Goal: Entertainment & Leisure: Consume media (video, audio)

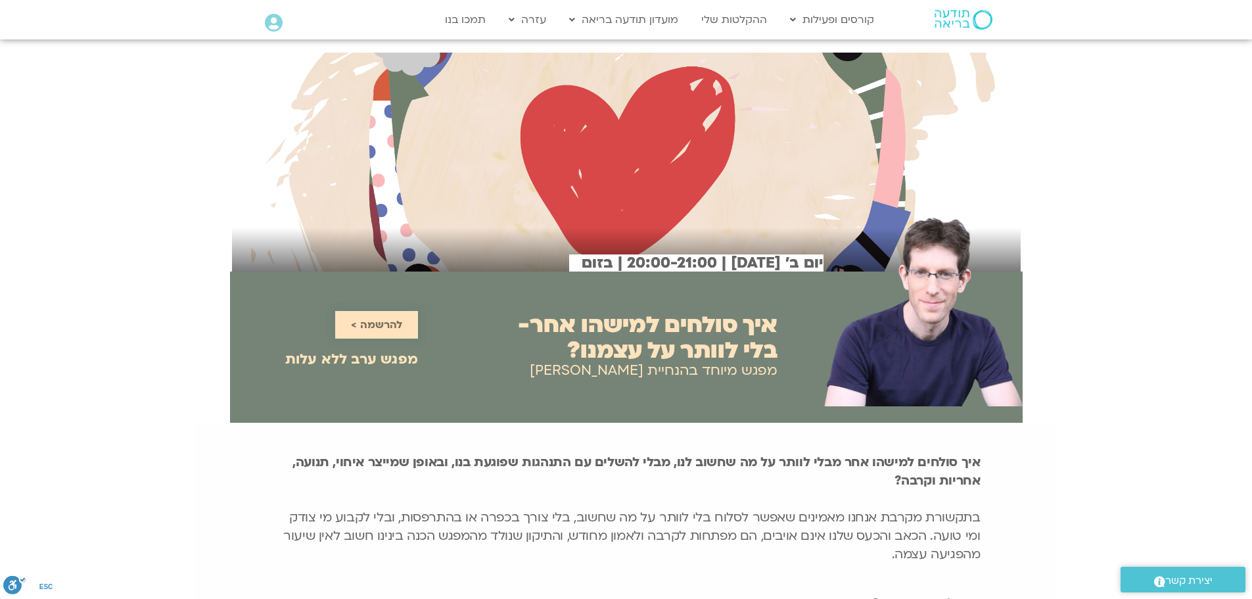
click at [365, 325] on span "להרשמה >" at bounding box center [376, 325] width 51 height 12
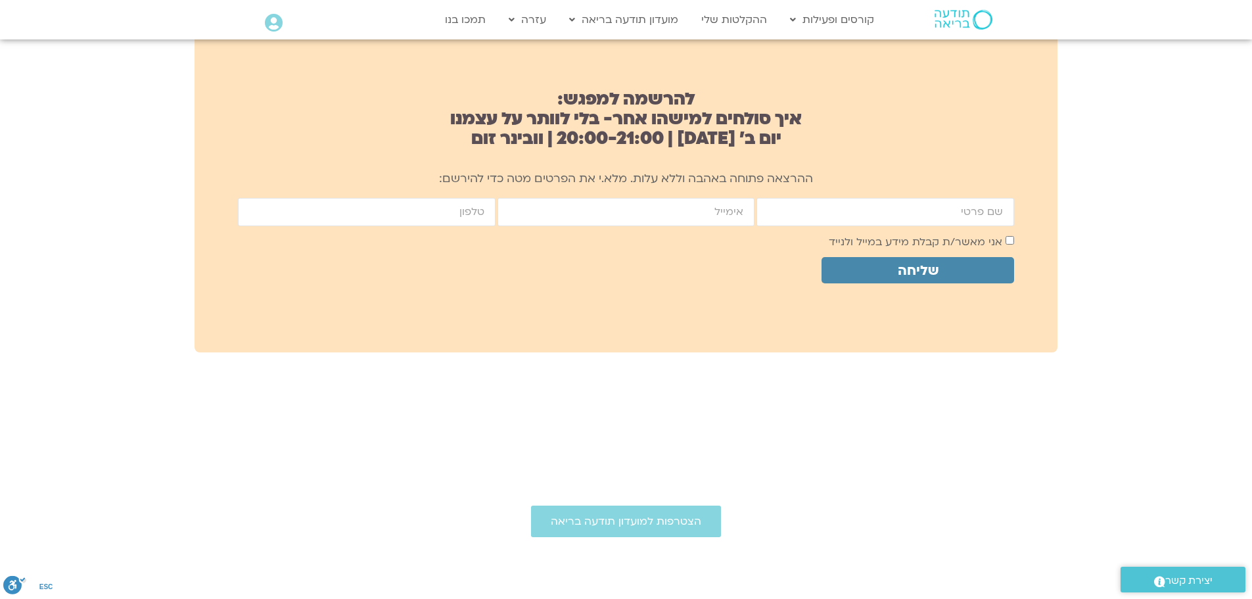
scroll to position [874, 0]
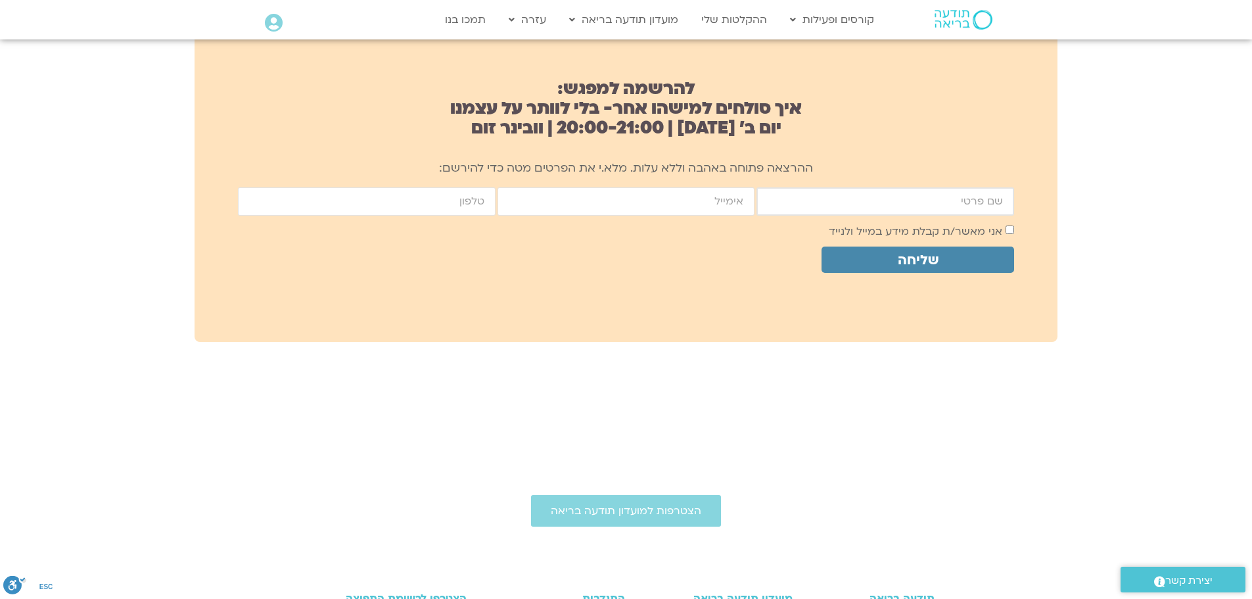
click at [912, 193] on input "firstname" at bounding box center [885, 201] width 258 height 28
type input "רוני"
click at [624, 189] on input "email" at bounding box center [626, 201] width 258 height 28
type input "ronit80013@gmail,com"
click at [394, 199] on input "cellphone" at bounding box center [367, 201] width 258 height 28
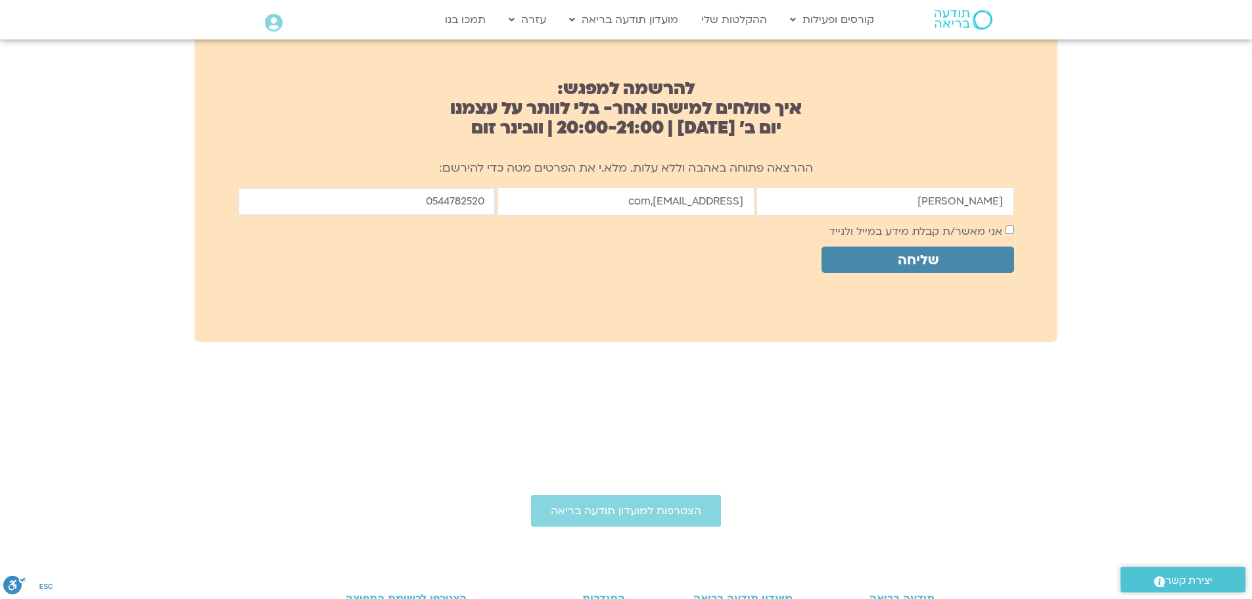
type input "0544782520"
click at [1011, 225] on span "אני מאשר/ת קבלת מידע במייל ולנייד" at bounding box center [921, 231] width 185 height 18
click at [969, 260] on span "שליחה" at bounding box center [917, 259] width 161 height 15
drag, startPoint x: 721, startPoint y: 200, endPoint x: 771, endPoint y: 262, distance: 80.4
click at [718, 202] on input "ronit80013@gmail,com" at bounding box center [626, 201] width 258 height 28
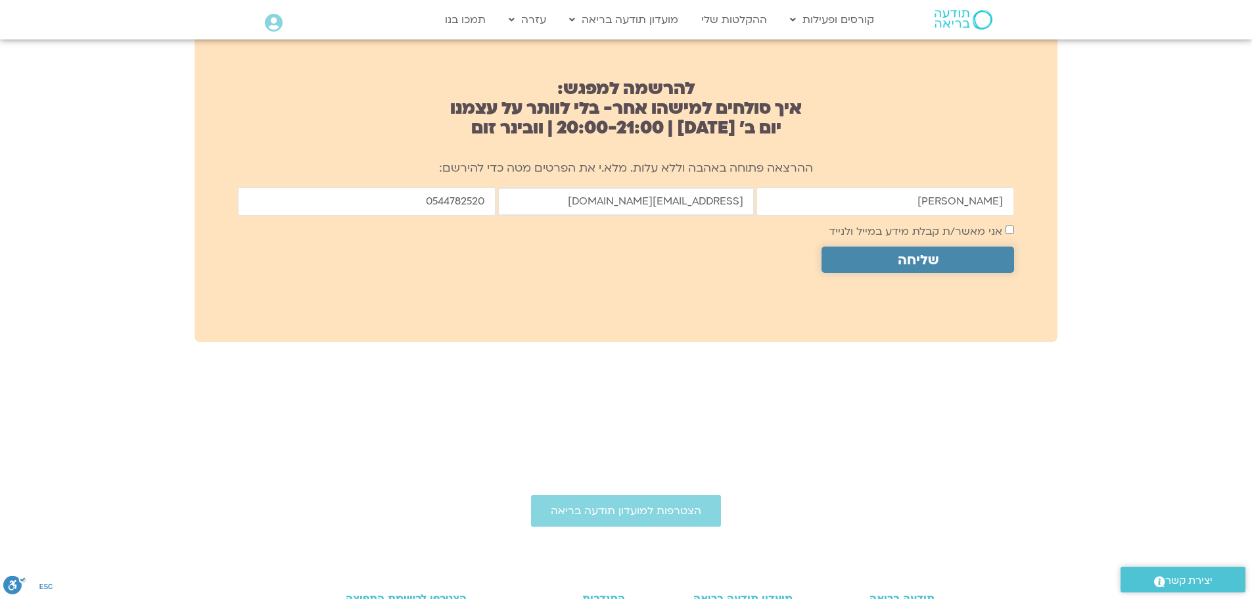
type input "ronit80013@gmail.com"
click at [910, 252] on span "שליחה" at bounding box center [918, 259] width 41 height 15
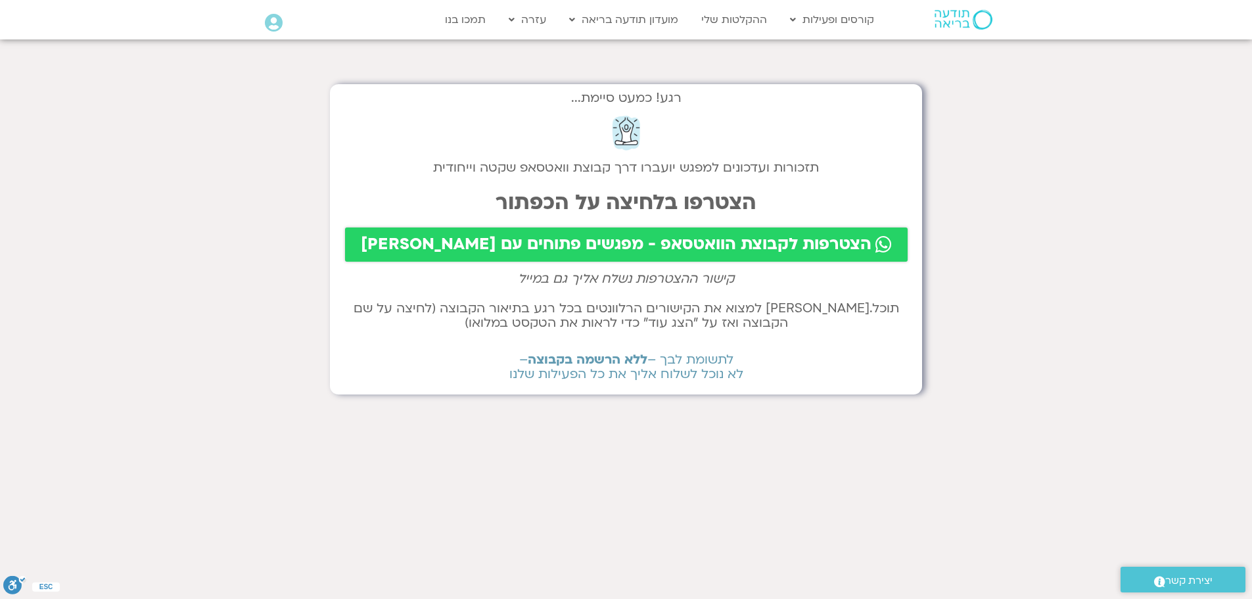
click at [629, 229] on link "הצטרפות לקבוצת הוואטסאפ - מפגשים פתוחים עם שאנייה וערן" at bounding box center [626, 244] width 563 height 34
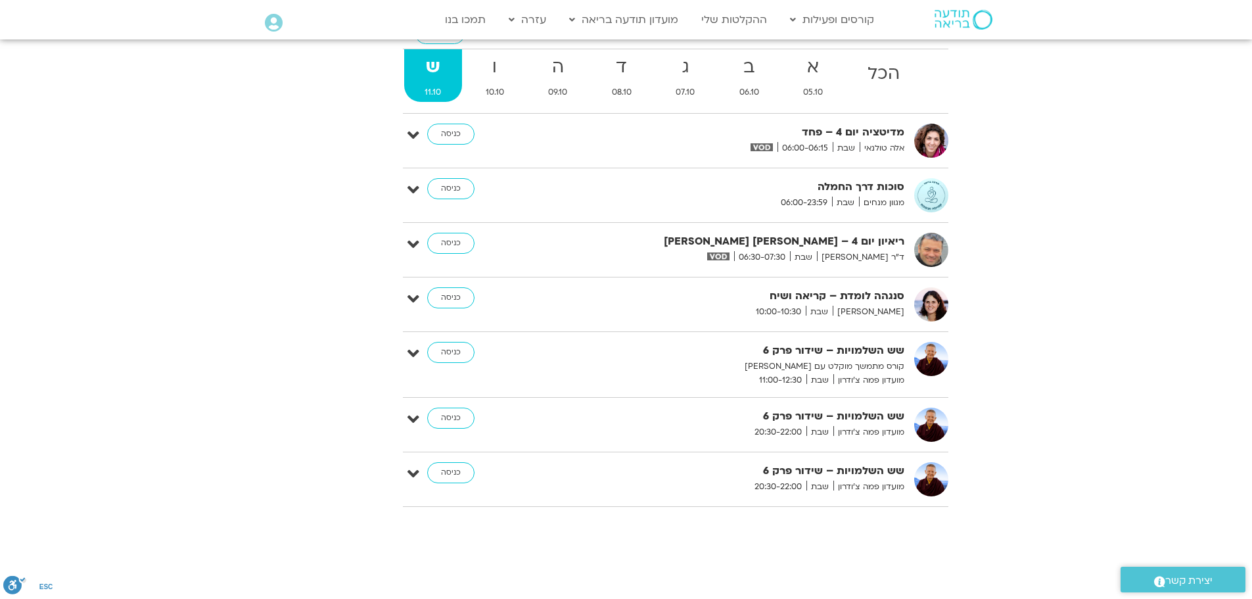
scroll to position [3220, 0]
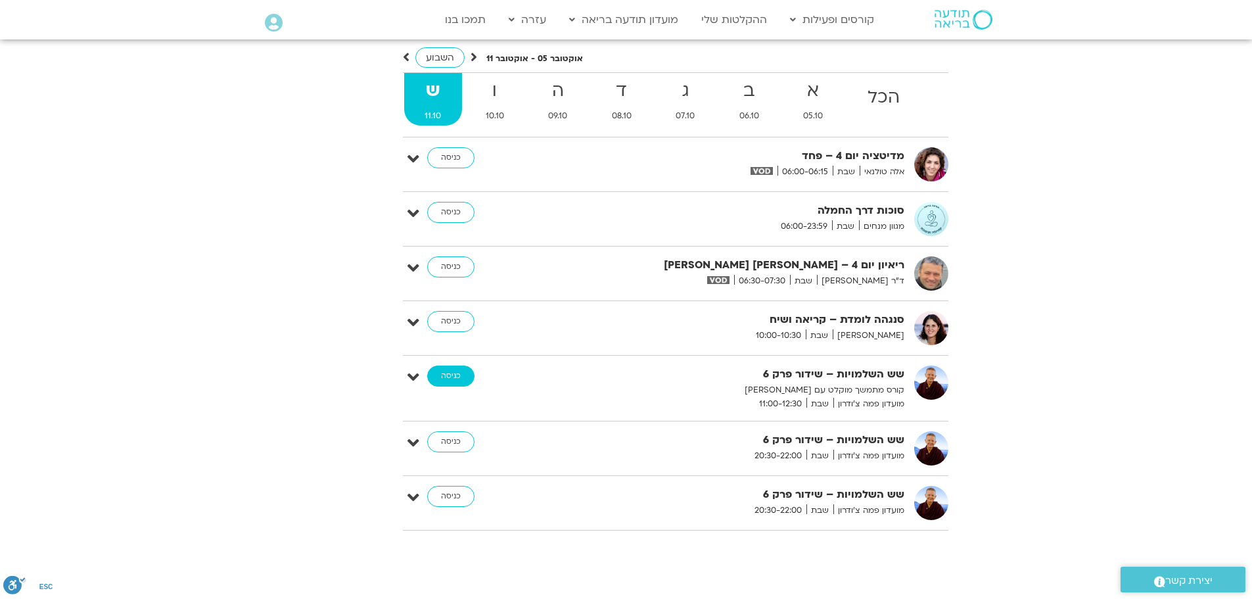
click at [442, 365] on link "כניסה" at bounding box center [450, 375] width 47 height 21
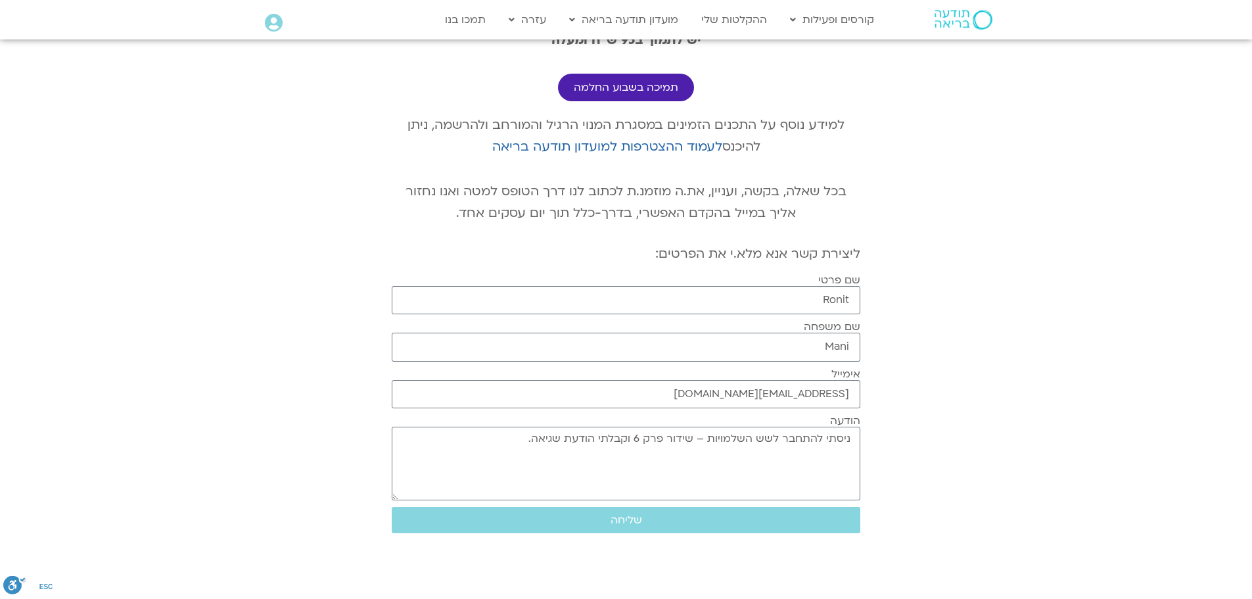
scroll to position [263, 0]
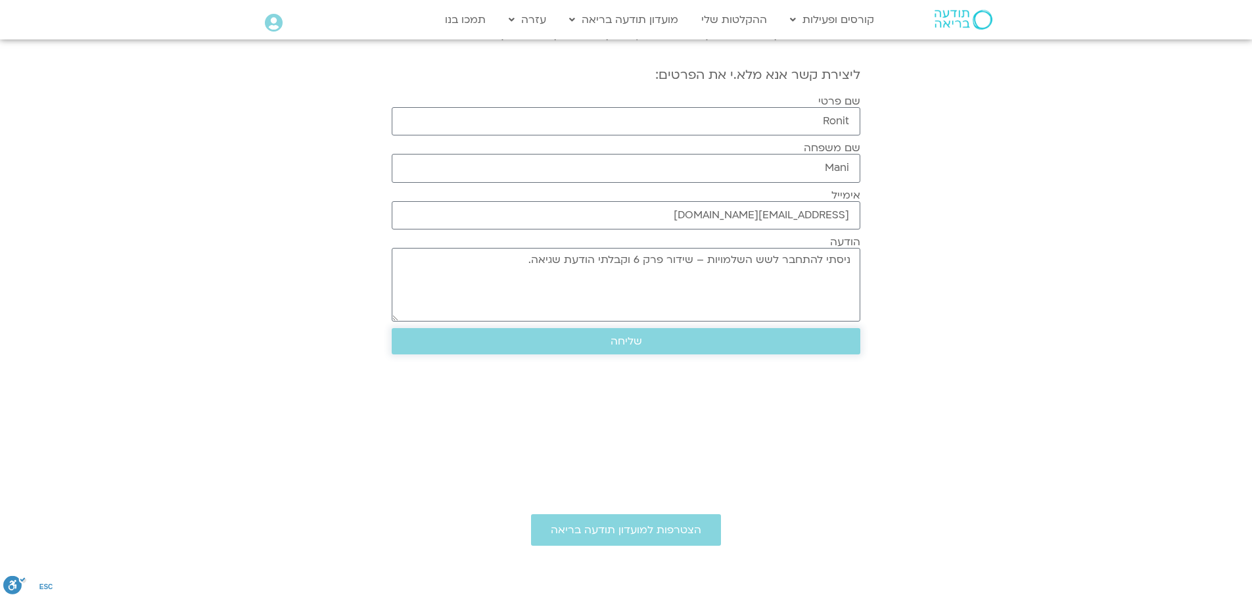
click at [596, 341] on span "שליחה" at bounding box center [625, 341] width 437 height 12
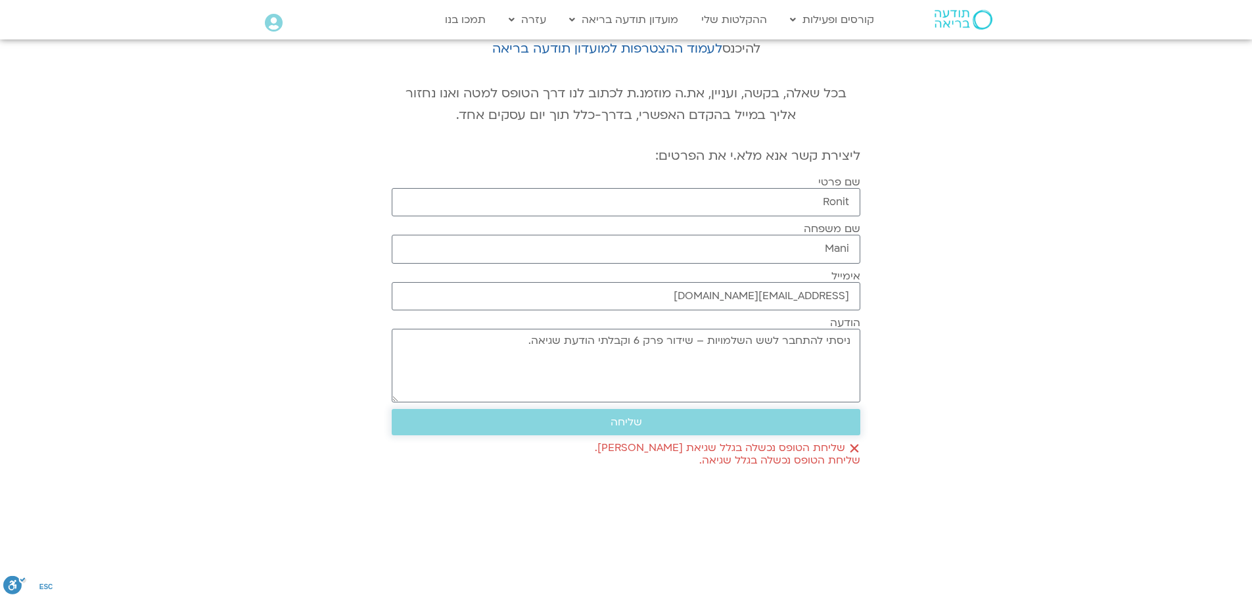
scroll to position [0, 0]
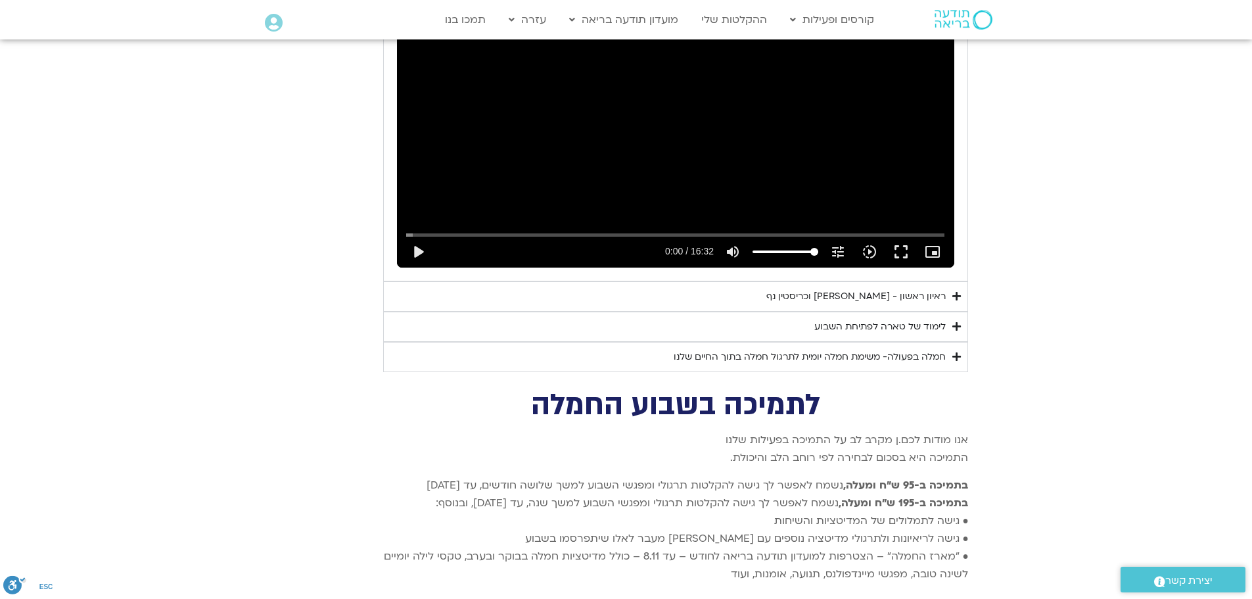
scroll to position [2464, 0]
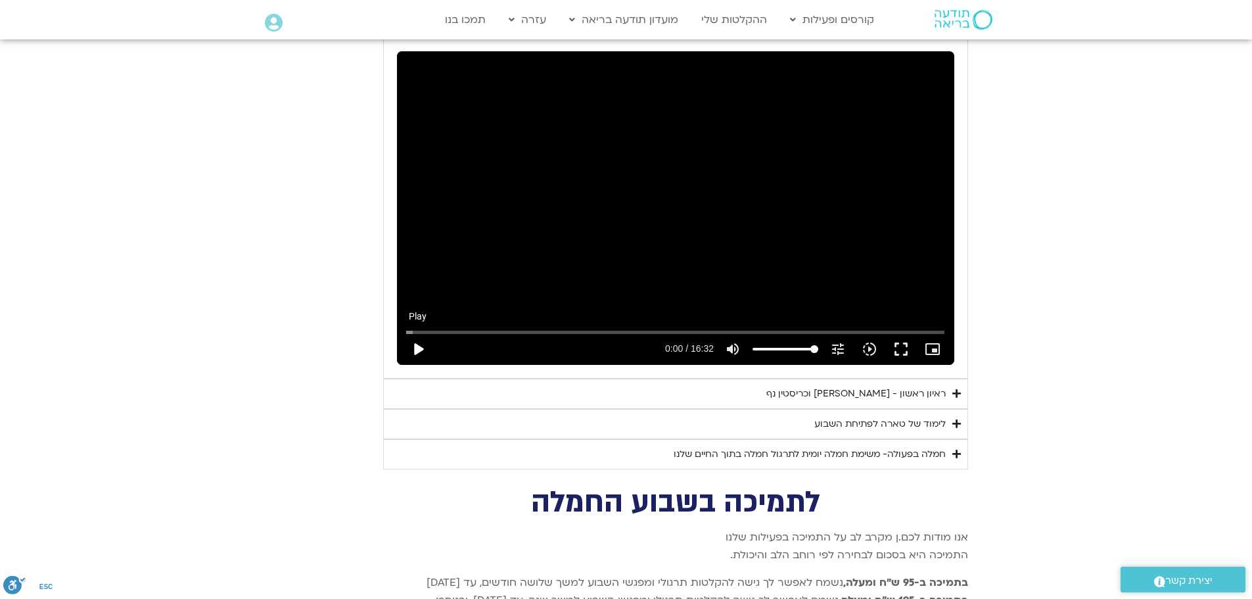
click at [416, 333] on button "play_arrow" at bounding box center [418, 349] width 32 height 32
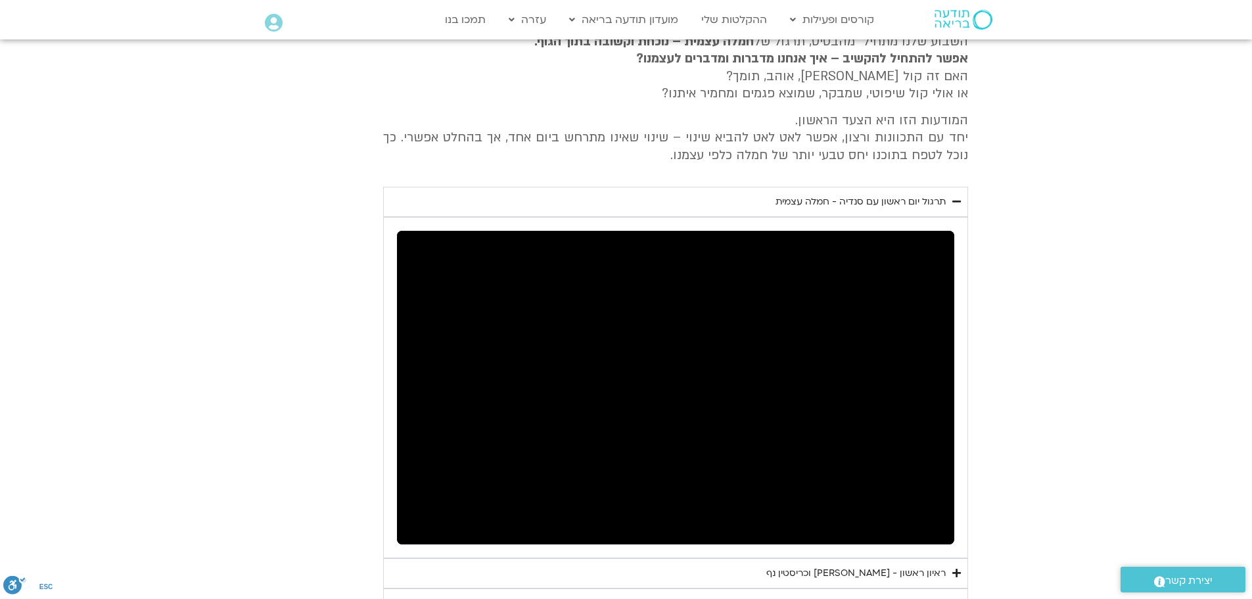
scroll to position [2333, 0]
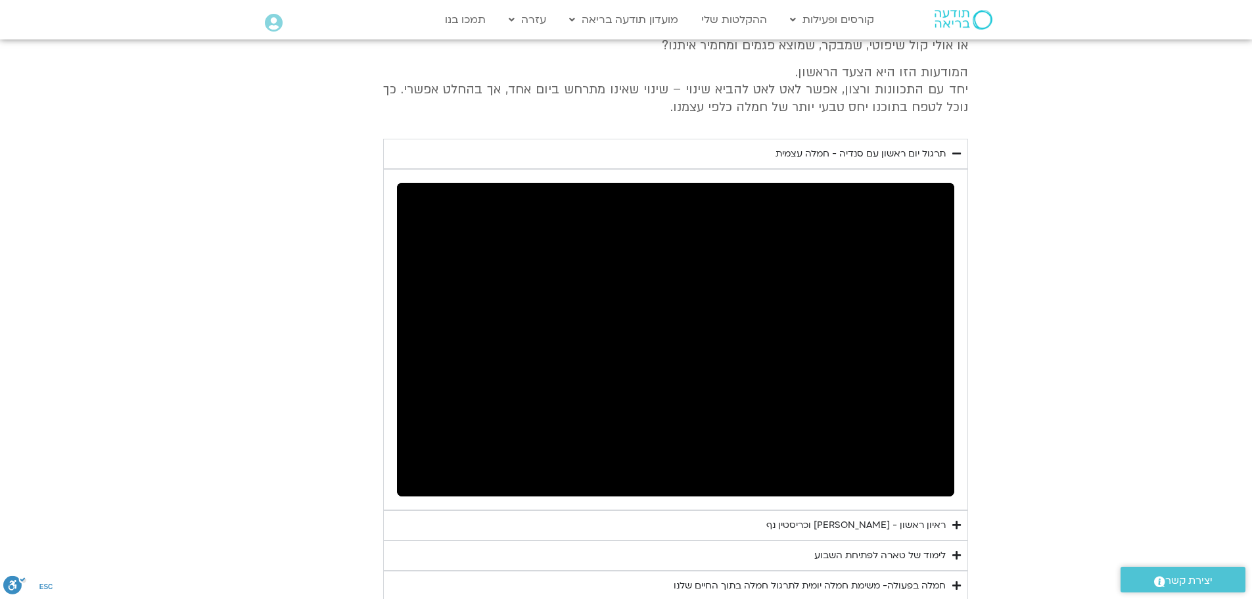
click at [951, 510] on summary "ראיון ראשון - [PERSON_NAME] וכריסטין נף" at bounding box center [675, 525] width 585 height 30
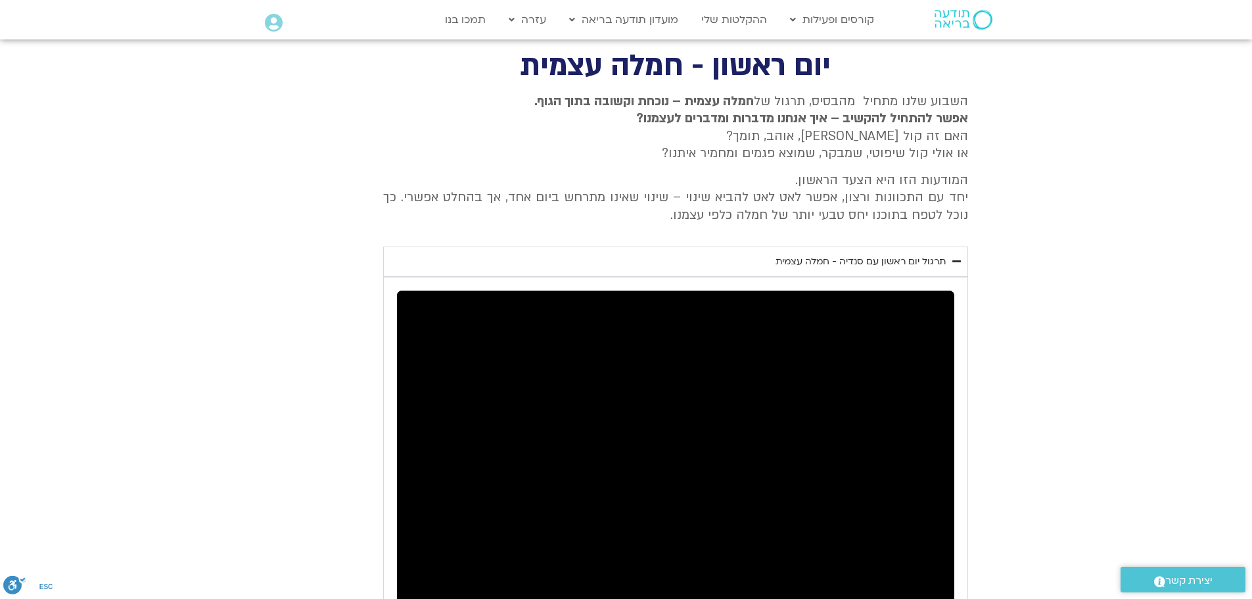
scroll to position [2201, 0]
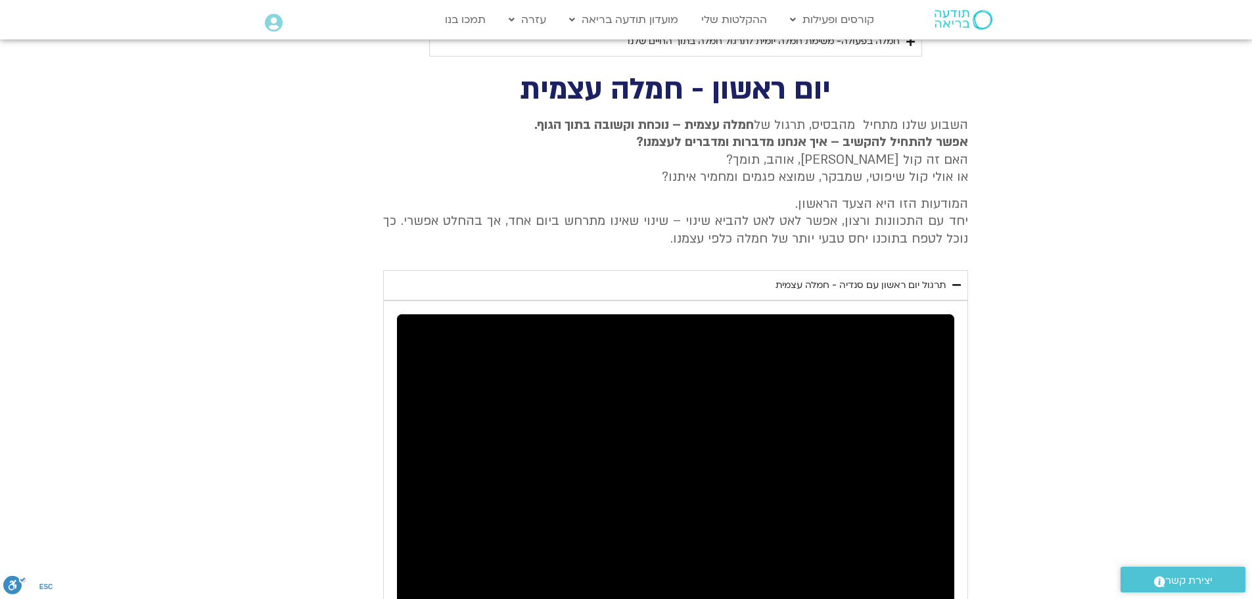
click at [956, 280] on icon "Accordion. Open links with Enter or Space, close with Escape, and navigate with…" at bounding box center [956, 285] width 9 height 10
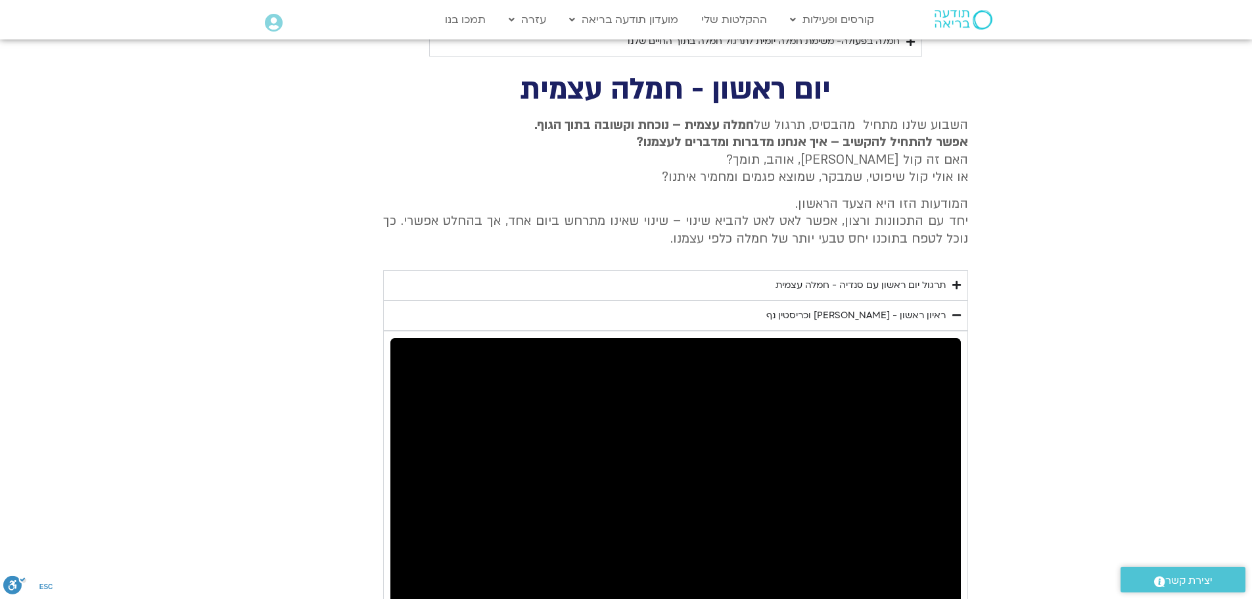
click at [957, 280] on icon "Accordion. Open links with Enter or Space, close with Escape, and navigate with…" at bounding box center [956, 285] width 9 height 10
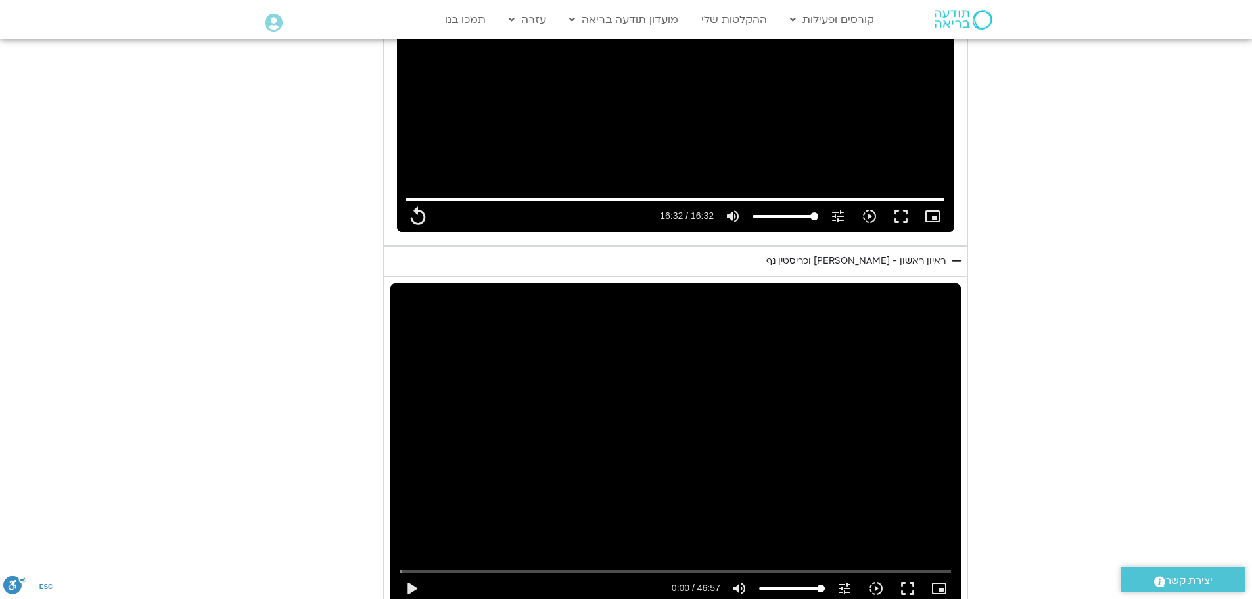
scroll to position [2596, 0]
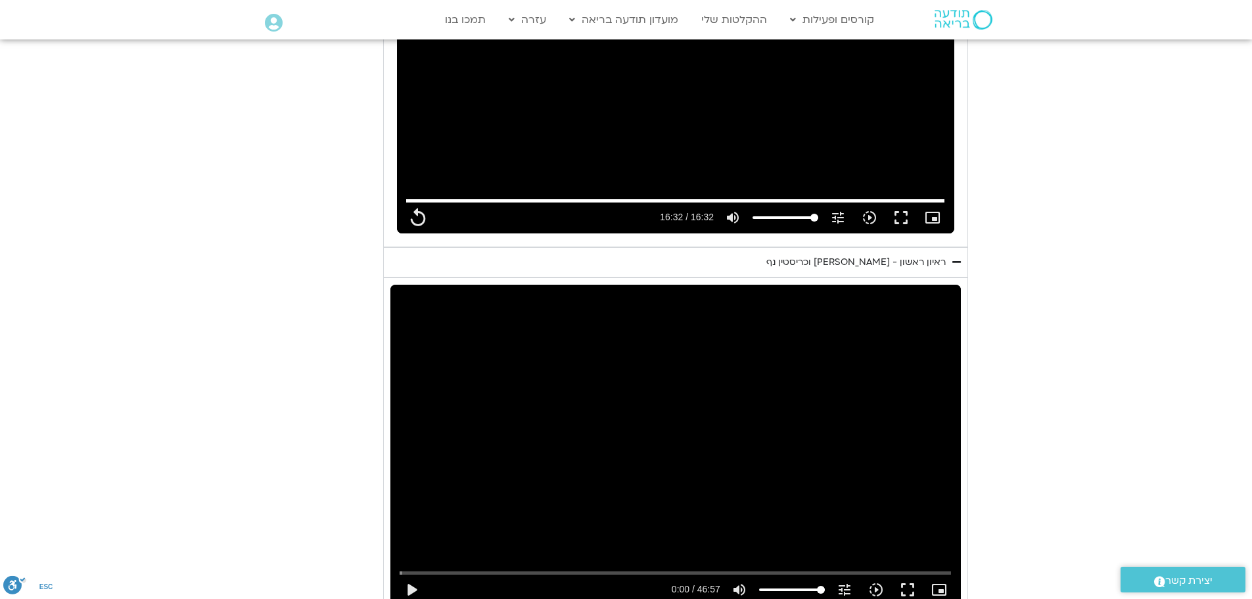
click at [953, 257] on icon "Accordion. Open links with Enter or Space, close with Escape, and navigate with…" at bounding box center [956, 262] width 9 height 10
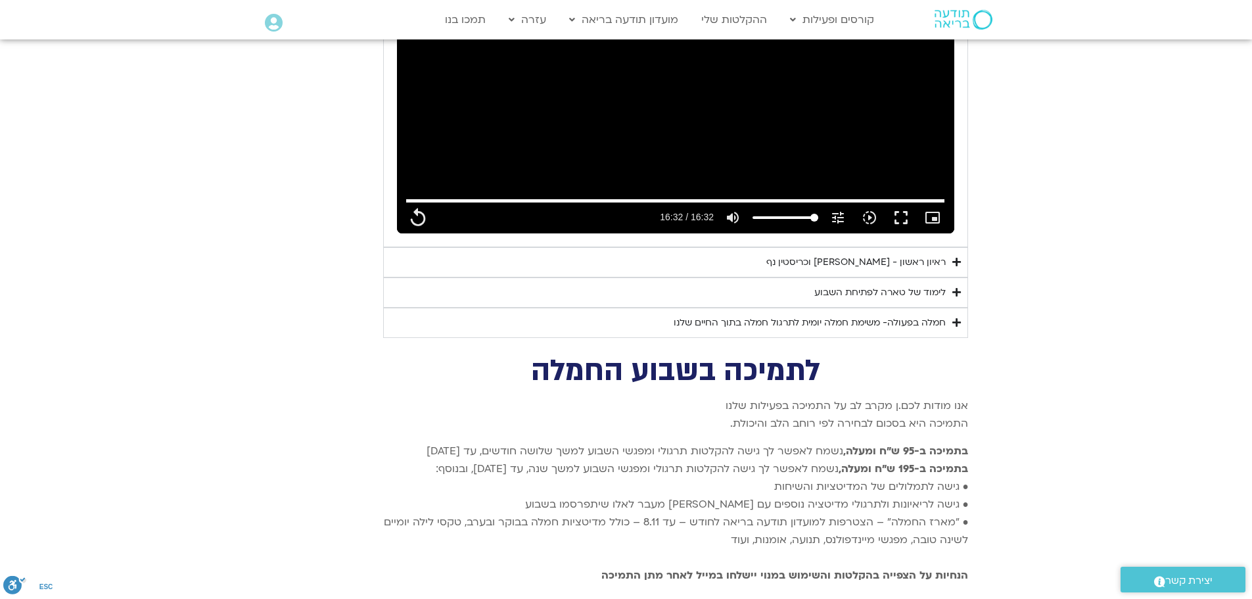
click at [953, 257] on icon "Accordion. Open links with Enter or Space, close with Escape, and navigate with…" at bounding box center [956, 262] width 9 height 10
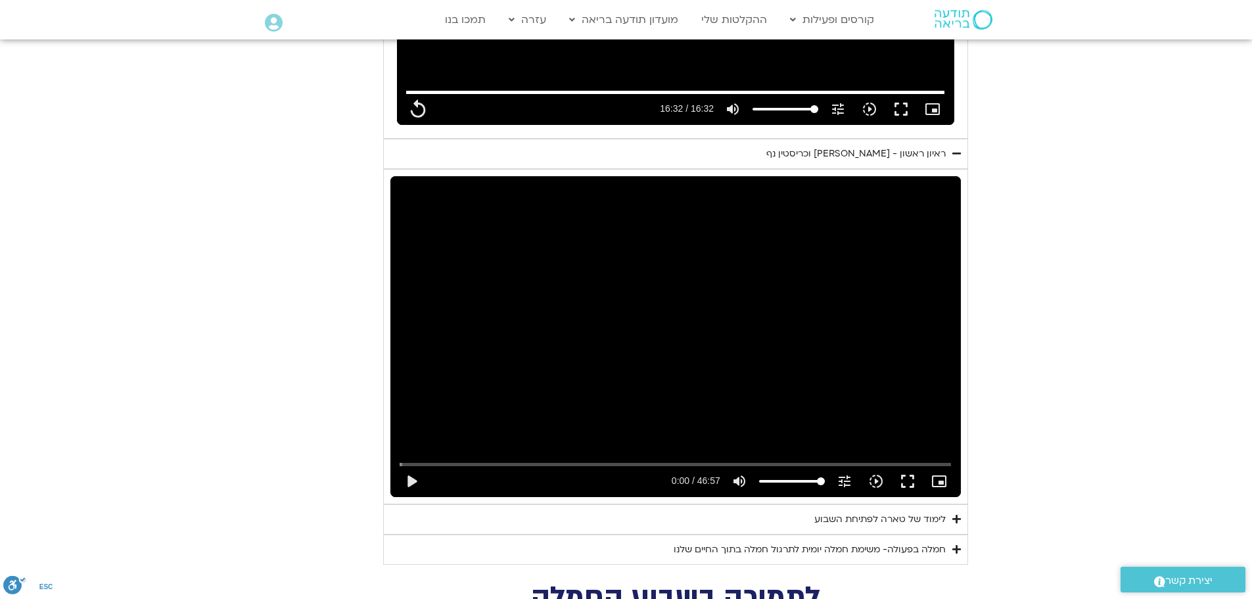
scroll to position [2727, 0]
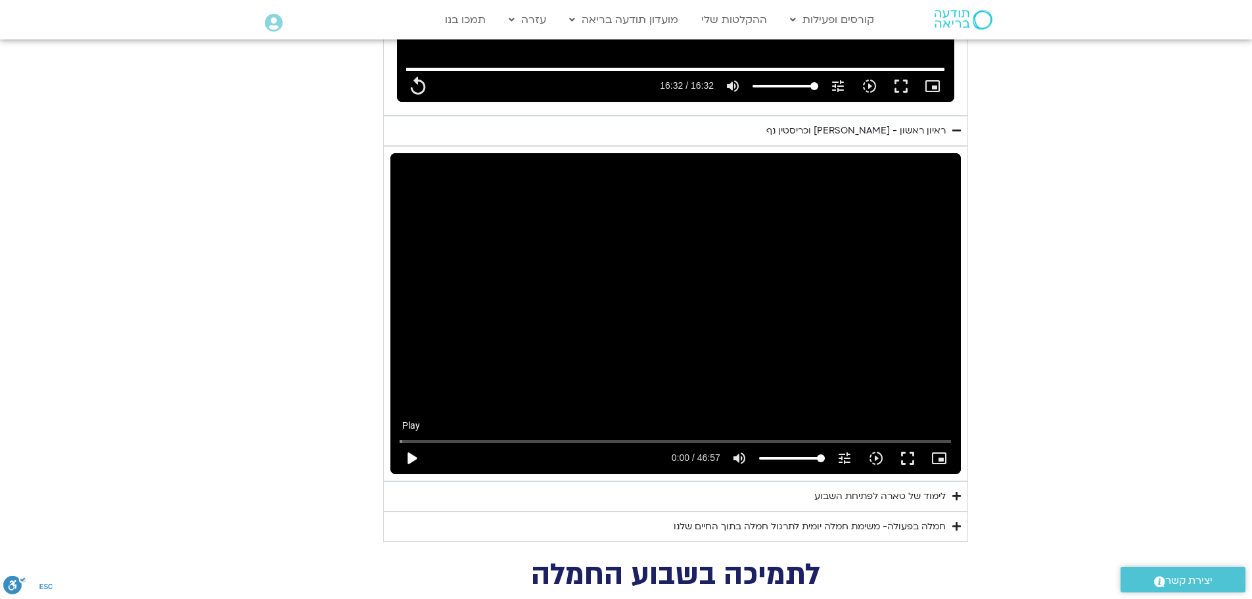
click at [411, 442] on button "play_arrow" at bounding box center [412, 458] width 32 height 32
type input "992.52"
type input "0.0157"
type input "992.52"
type input "0.116005"
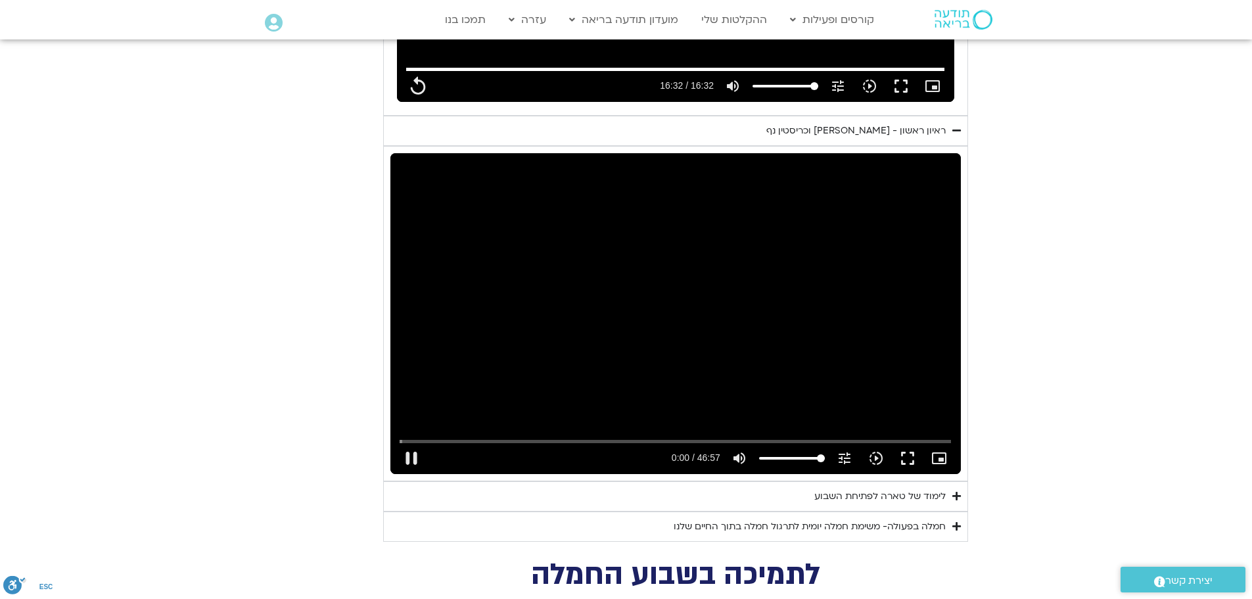
type input "992.52"
type input "0.215842"
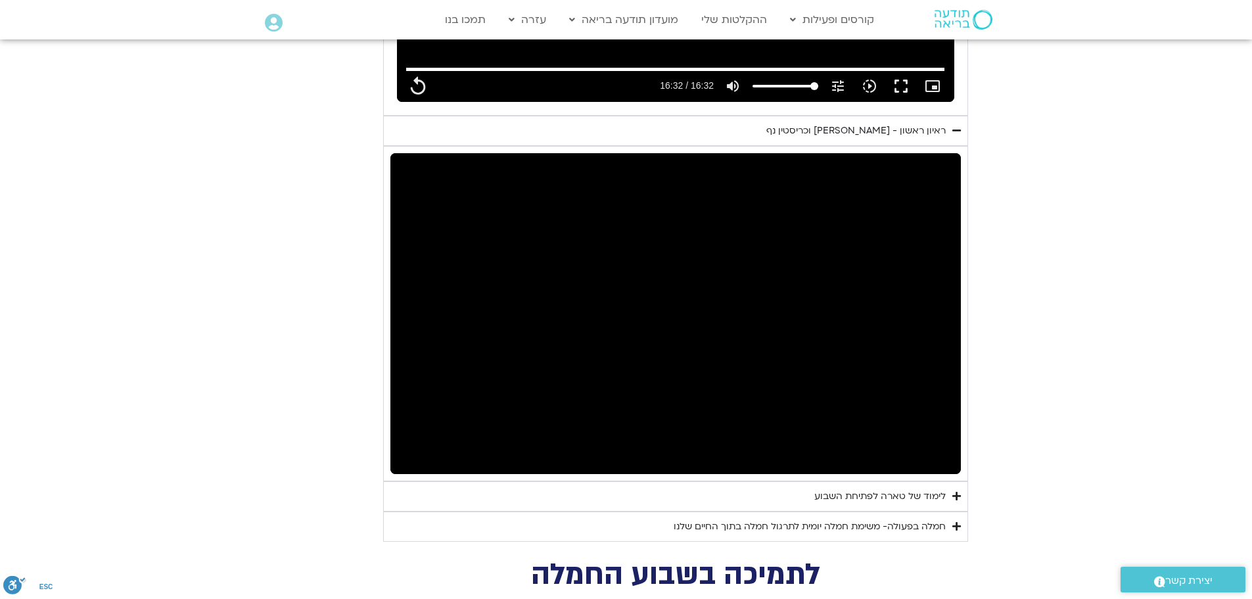
type input "992.52"
type input "0.516097"
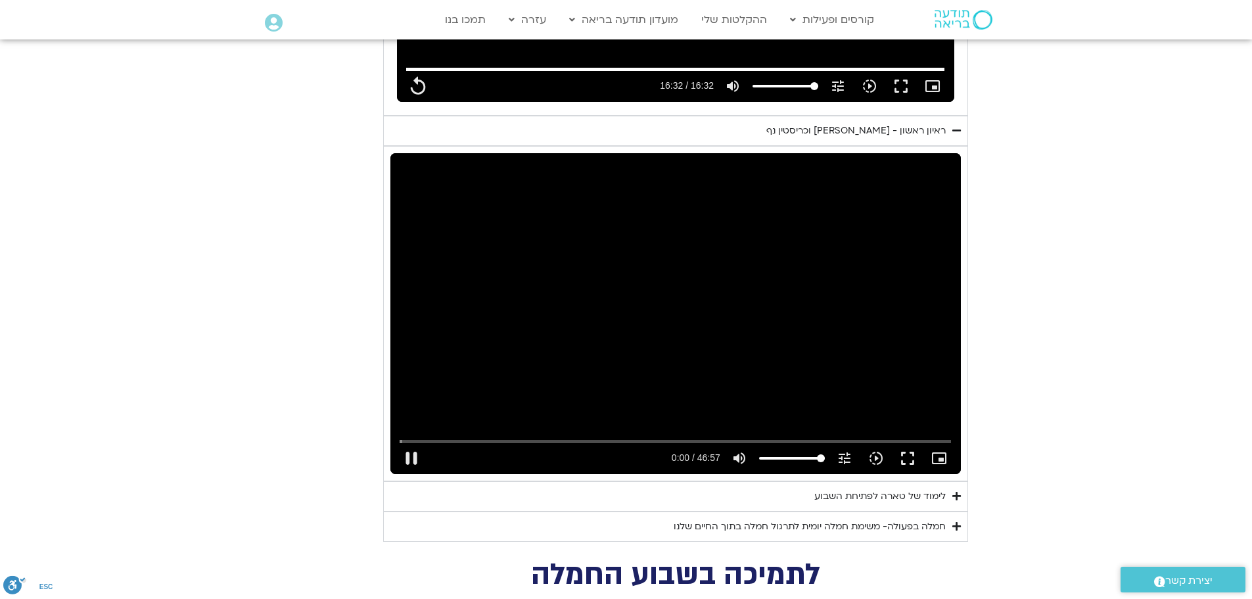
type input "992.52"
type input "0.550854"
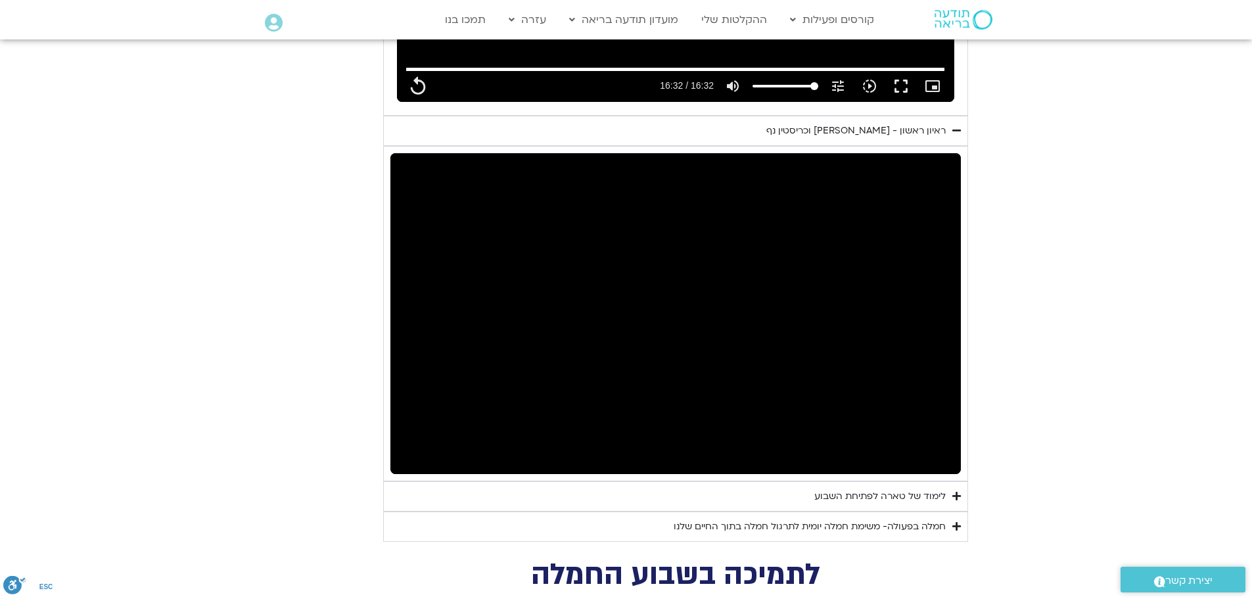
type input "992.52"
type input "0.899228"
type input "992.52"
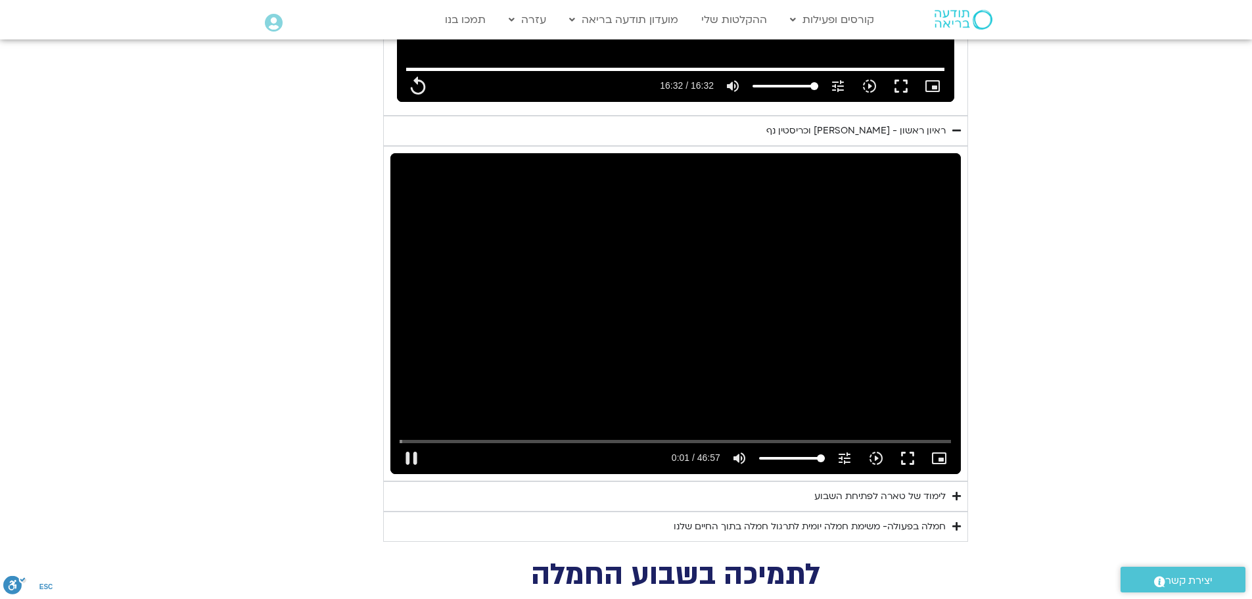
type input "1.016296"
type input "992.52"
type input "1.166798"
type input "992.52"
type input "1.299678"
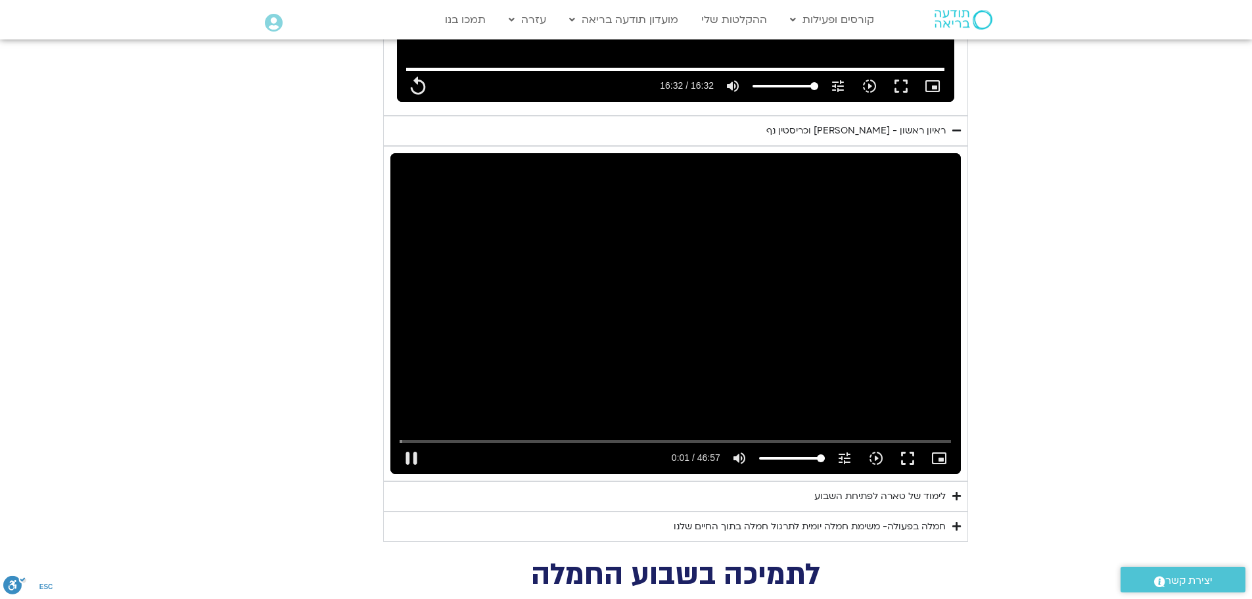
type input "992.52"
type input "1.432449"
type input "992.52"
type input "1.532498"
type input "992.52"
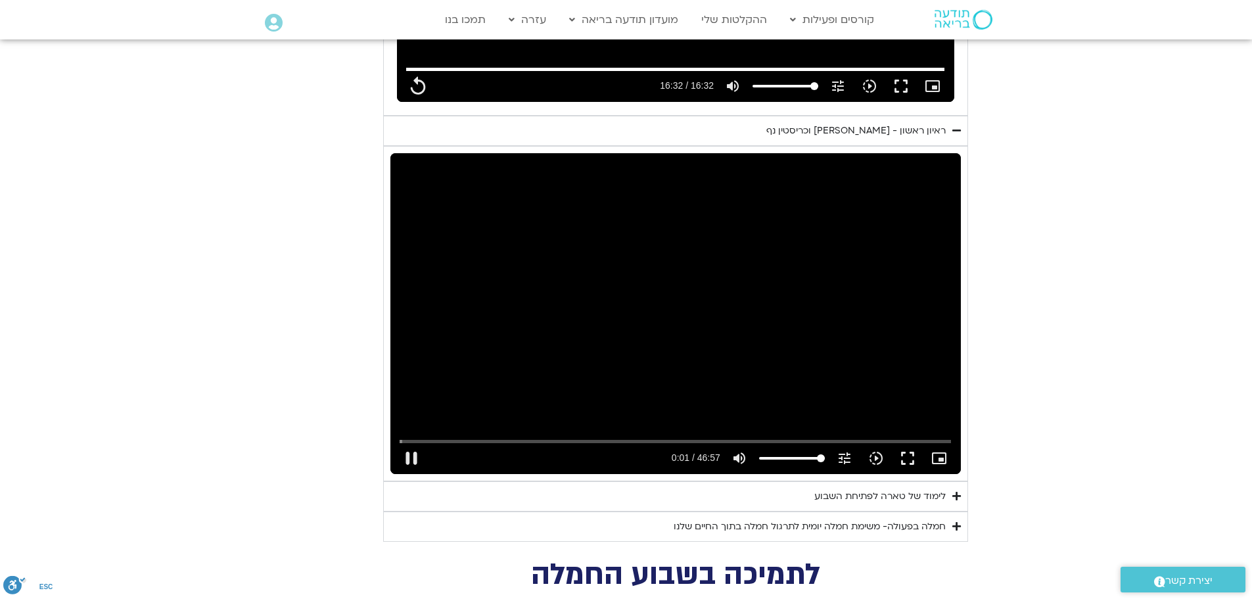
type input "1.575616"
type input "992.52"
type input "1.782441"
type input "992.52"
type input "1.833332"
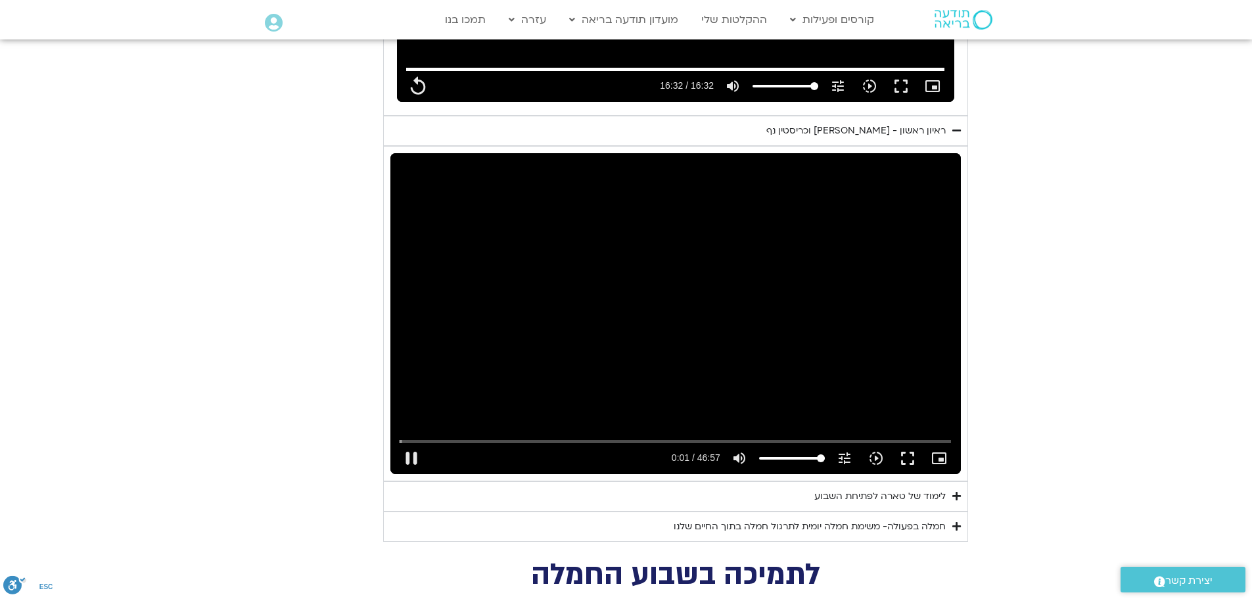
type input "992.52"
type input "1.966138"
type input "992.52"
type input "2.09956"
type input "992.52"
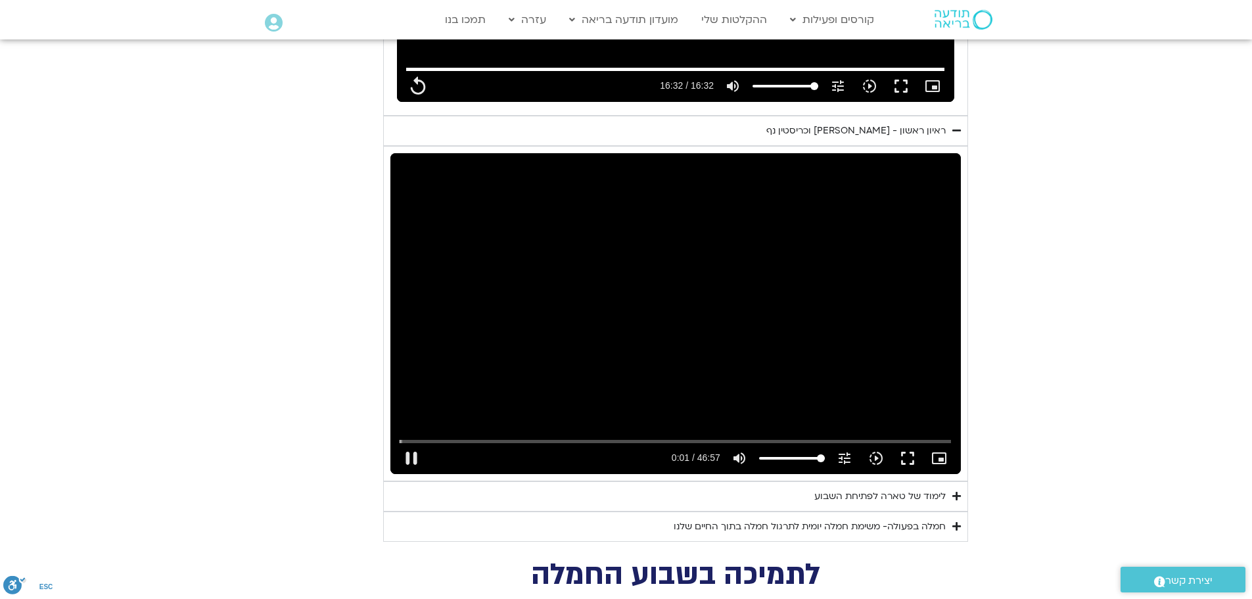
type input "2.235593"
type input "992.52"
type input "2.375645"
type input "992.52"
type input "2.509788"
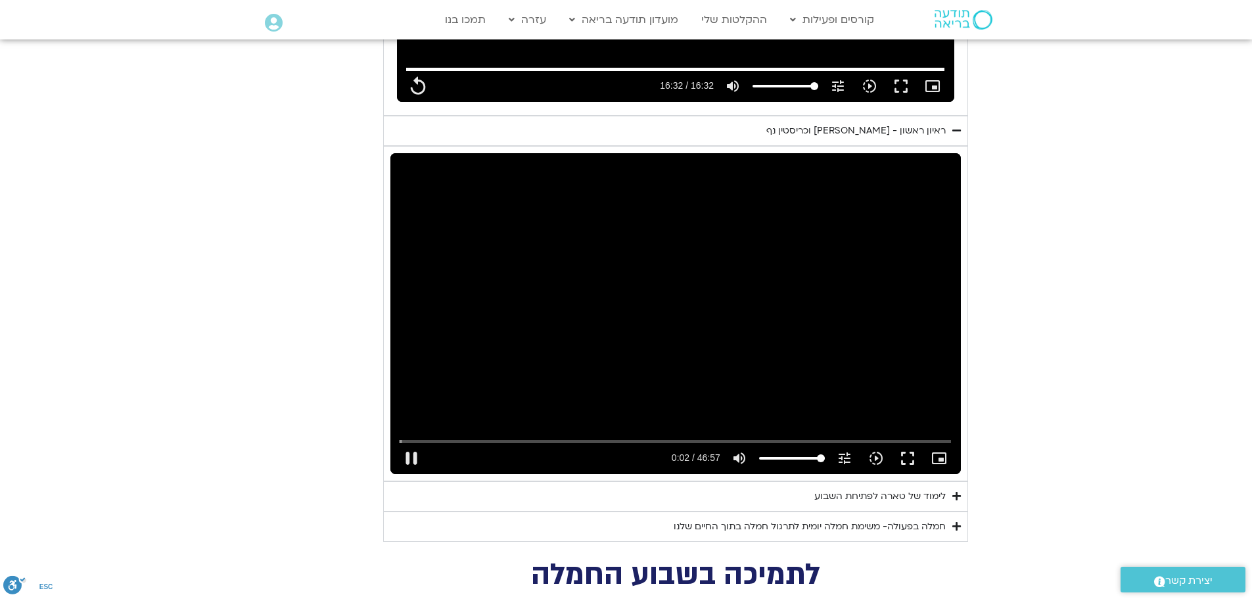
type input "992.52"
type input "2.765918"
type input "992.52"
type input "2.884465"
type input "992.52"
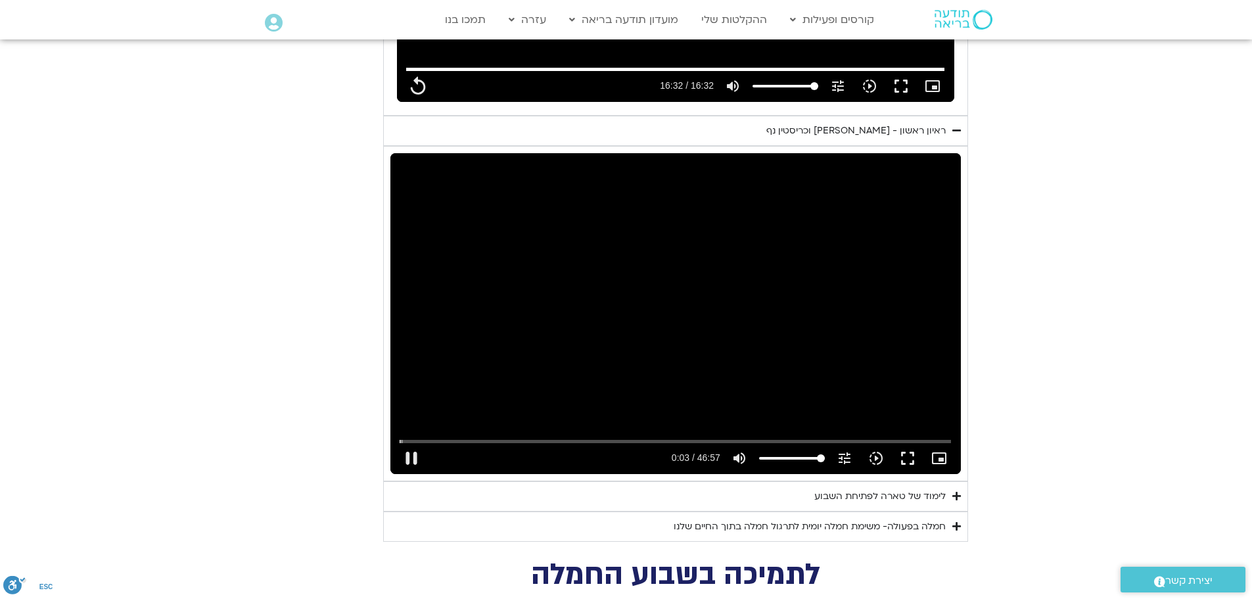
type input "3.015815"
type input "992.52"
type input "3.132387"
type input "992.52"
type input "3.168337"
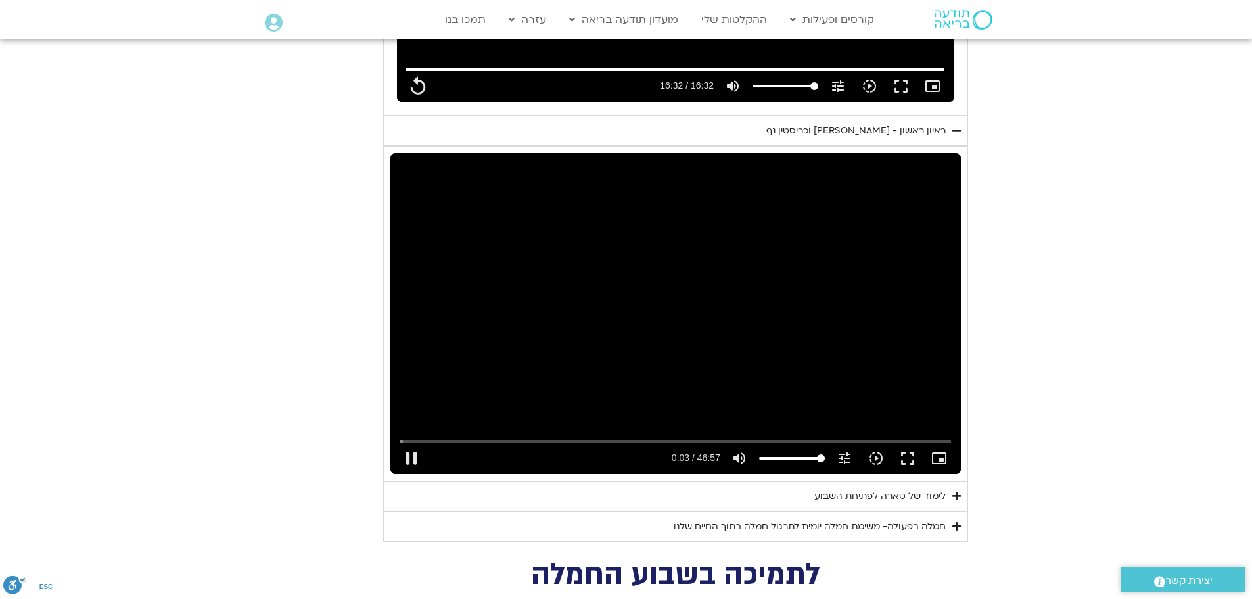
type input "992.52"
type input "3.298822"
type input "992.52"
type input "3.549519"
type input "992.52"
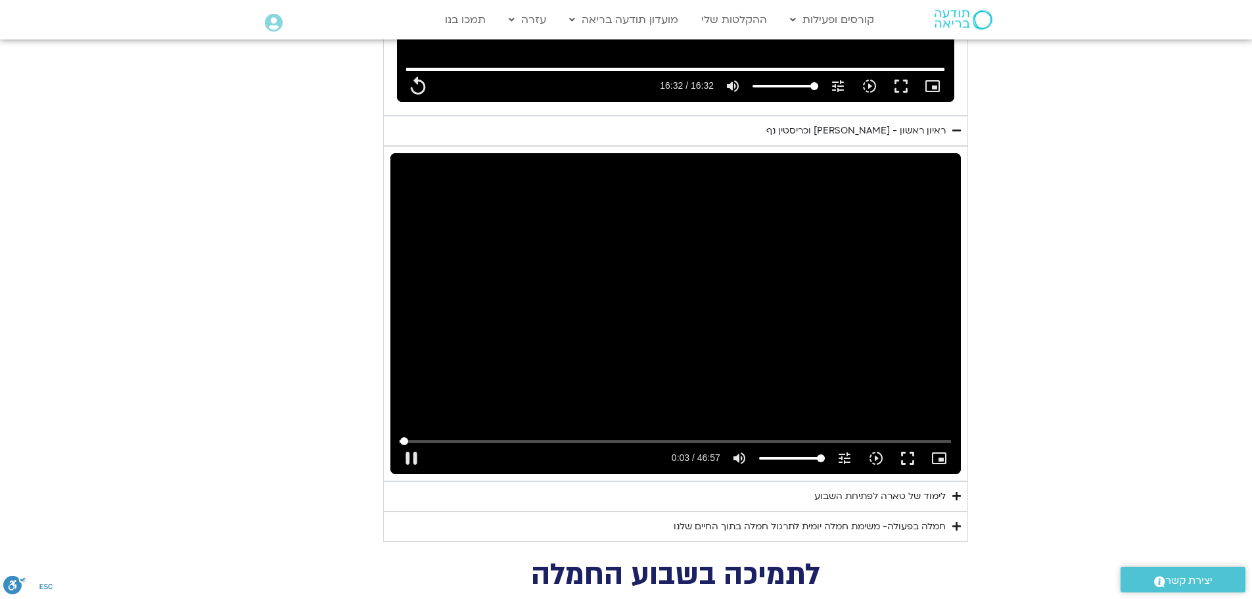
type input "3.682789"
type input "992.52"
type input "3.818264"
type input "992.52"
type input "3.94941"
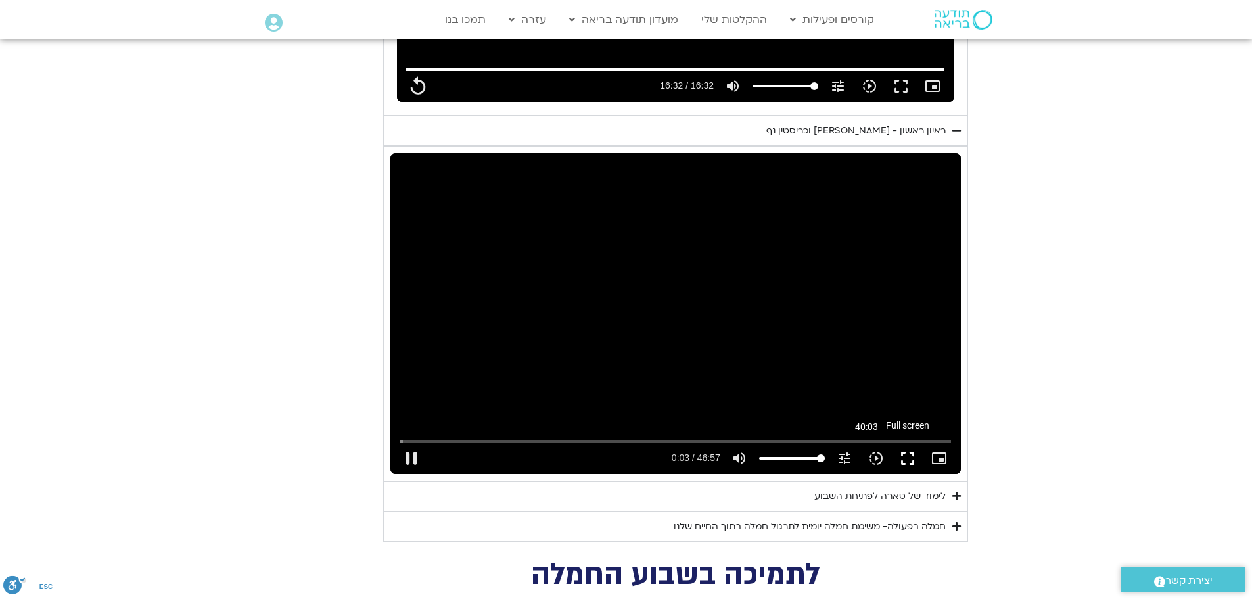
type input "992.52"
type input "4.082782"
type input "992.52"
type input "4.200715"
type input "992.52"
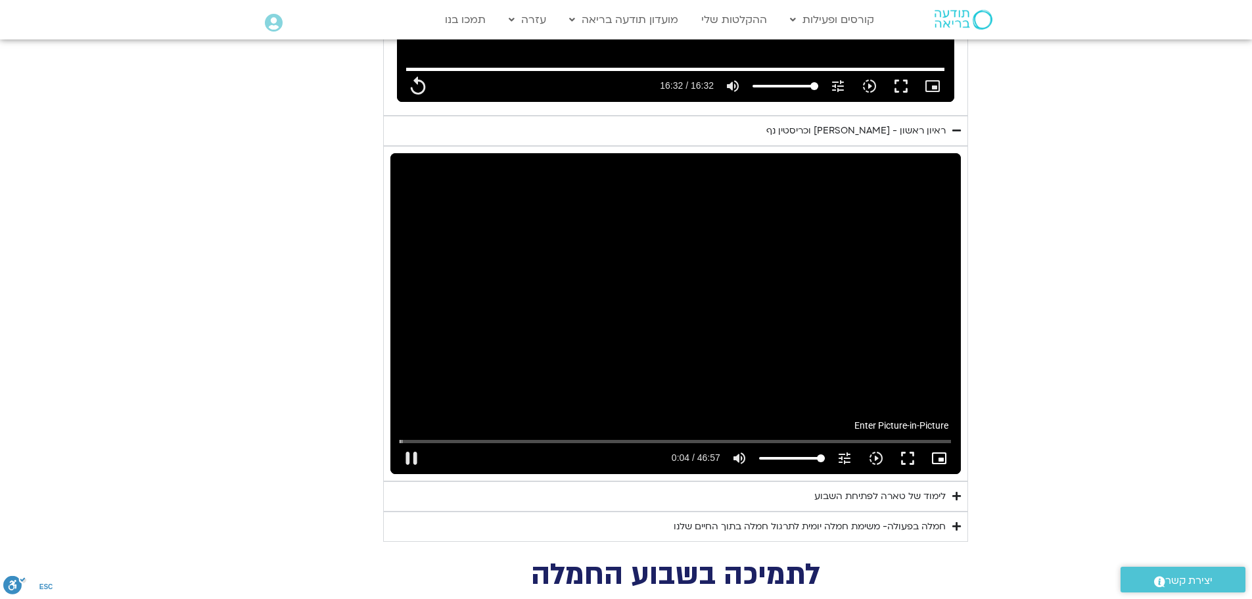
type input "4.249107"
type input "992.52"
type input "4.35549"
type input "992.52"
type input "4.485564"
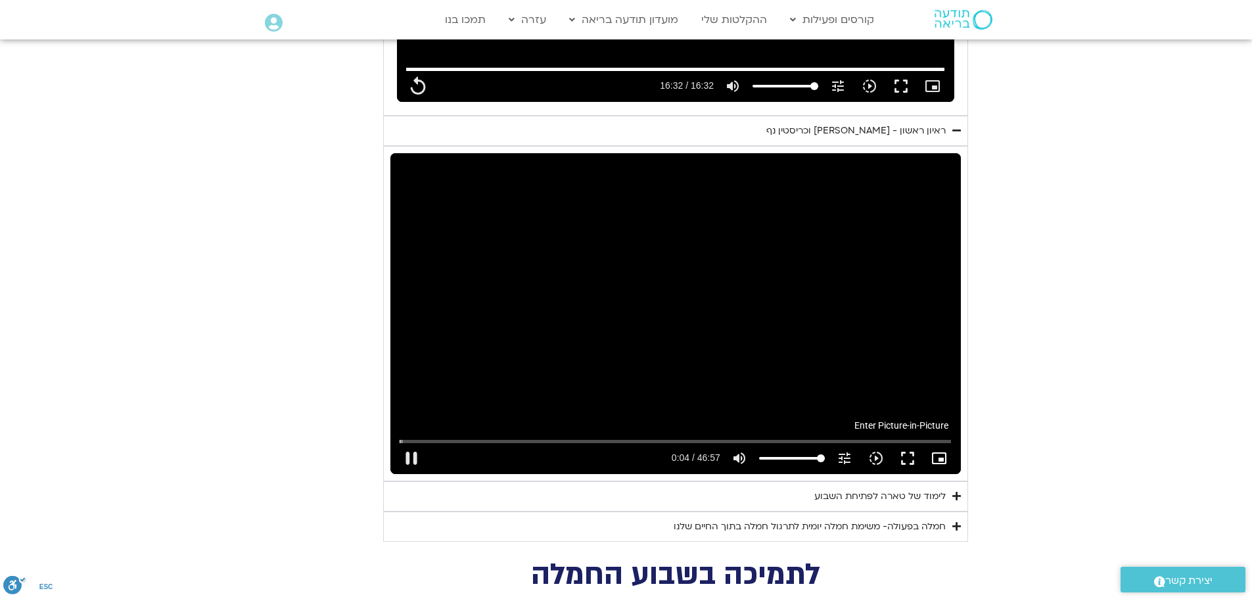
type input "992.52"
type input "4.699034"
type input "992.52"
type input "4.849888"
type input "992.52"
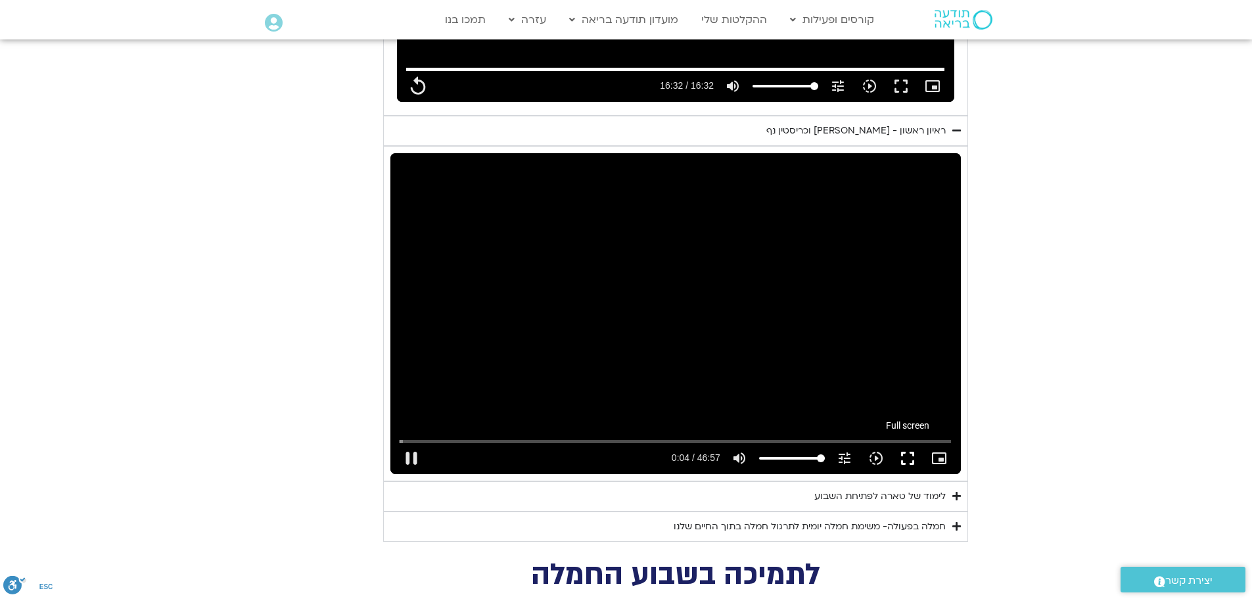
type input "4.999184"
type input "992.52"
type input "5.115877"
type input "992.52"
type input "5.148501"
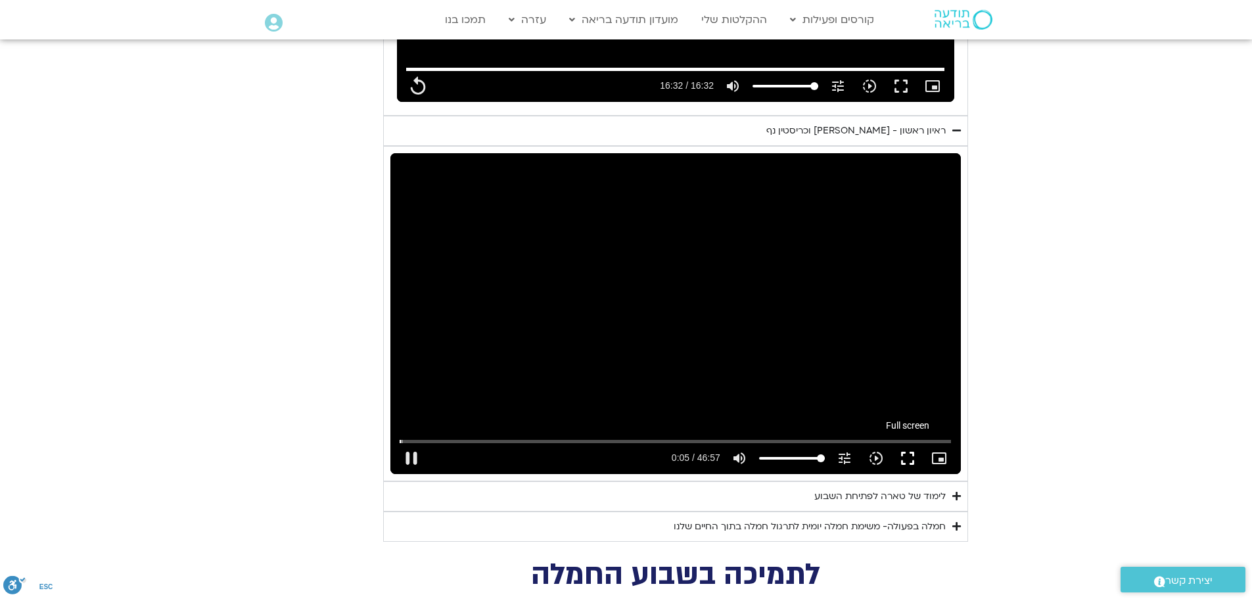
type input "992.52"
type input "5.287522"
type input "992.52"
type input "5.416848"
type input "992.52"
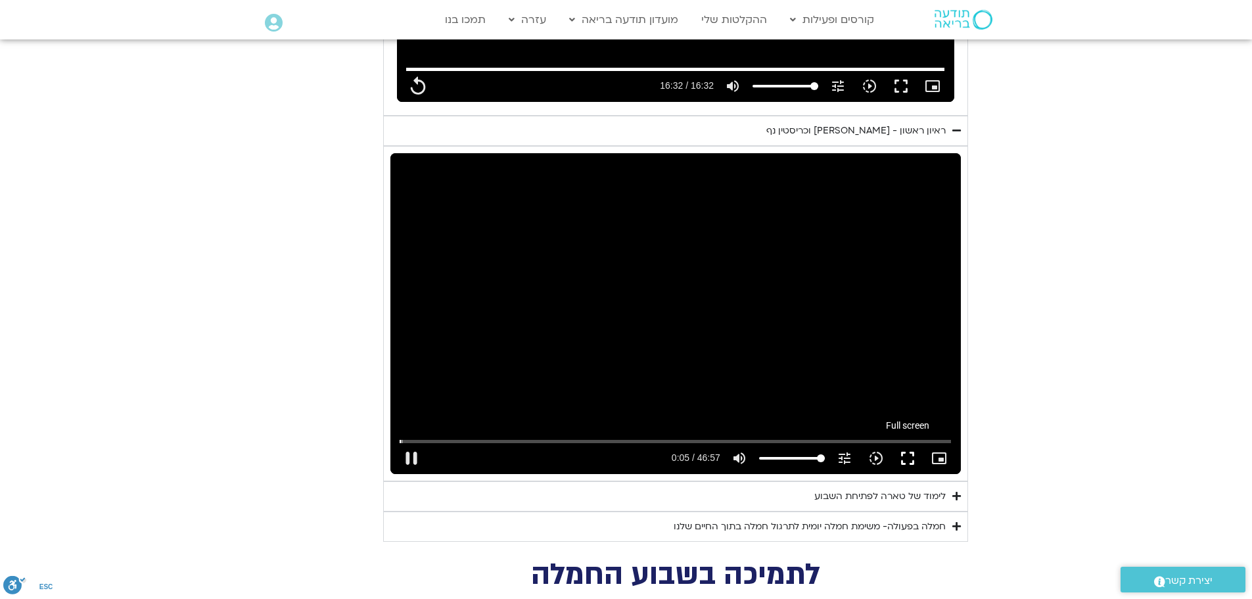
type input "5.549668"
type input "992.52"
type input "5.675609"
type input "992.52"
type input "5.807499"
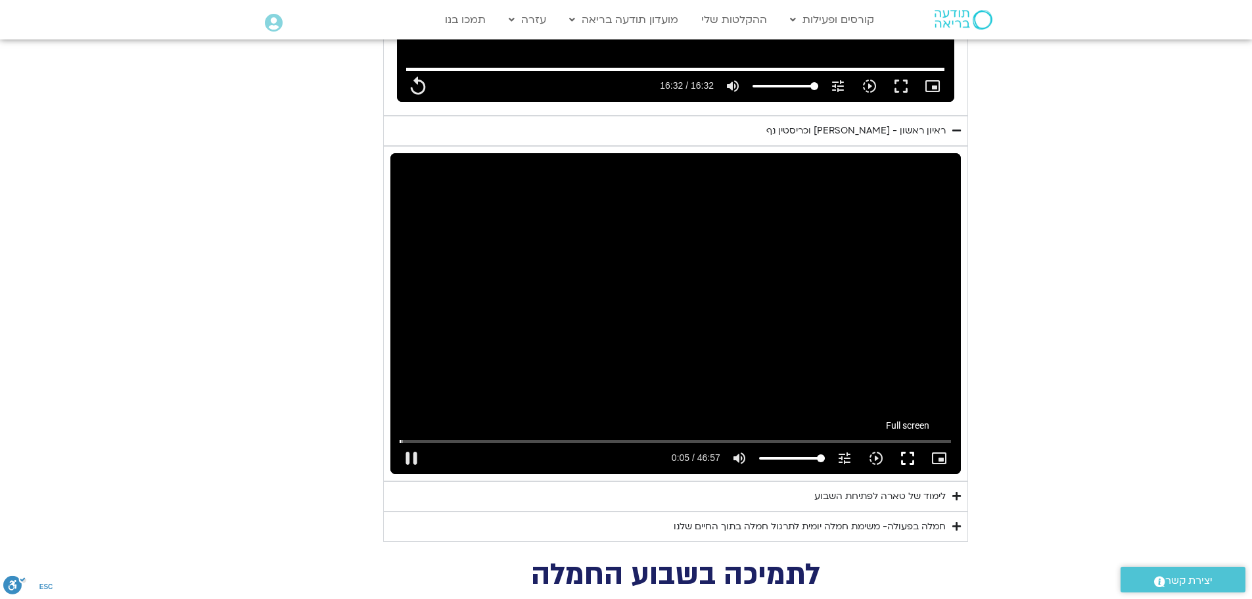
type input "992.52"
type input "5.933106"
type input "992.52"
type input "6.063438"
type input "992.52"
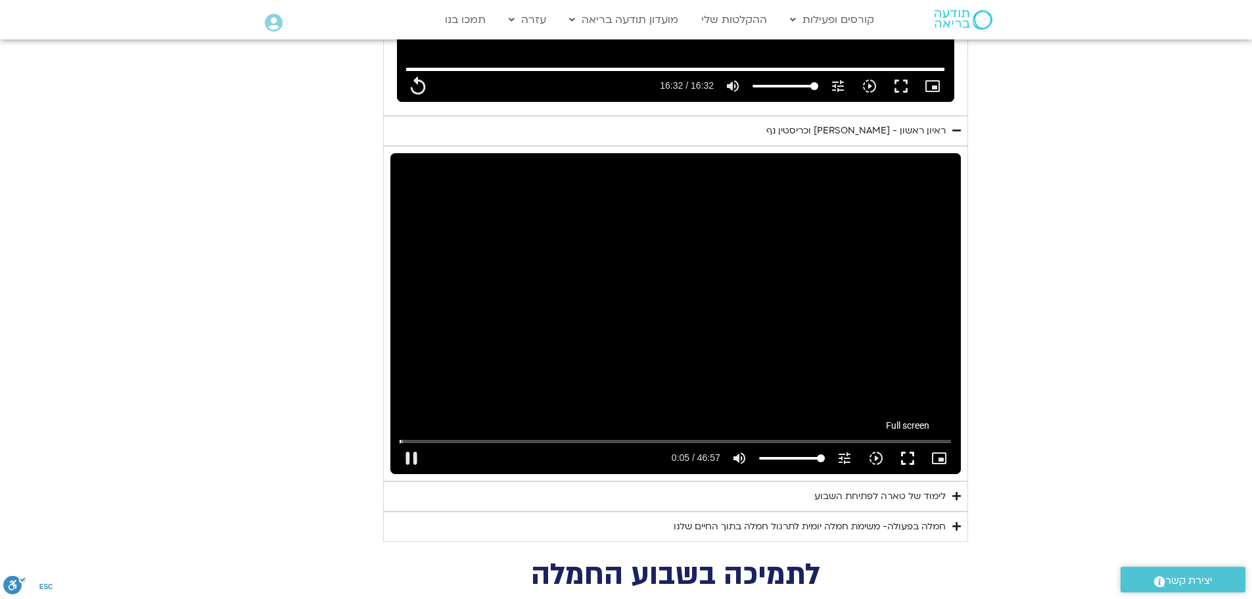
type input "6.192642"
type input "992.52"
type input "6.450028"
type input "992.52"
type input "6.583365"
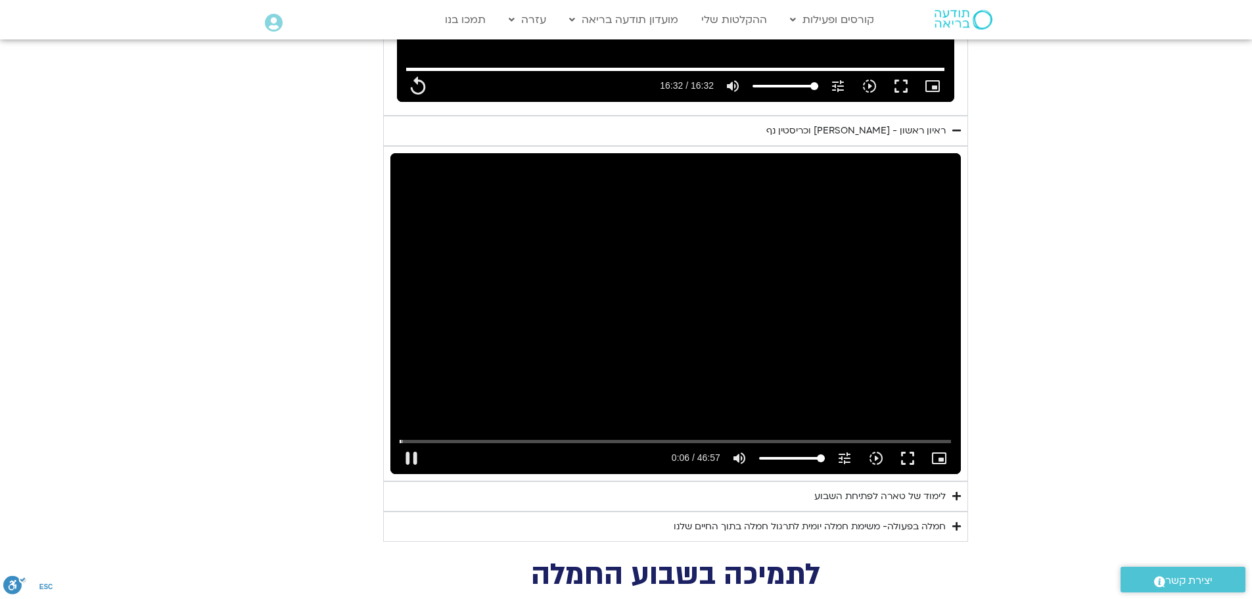
type input "992.52"
type input "6.716194"
type input "992.52"
type input "6.832366"
type input "992.52"
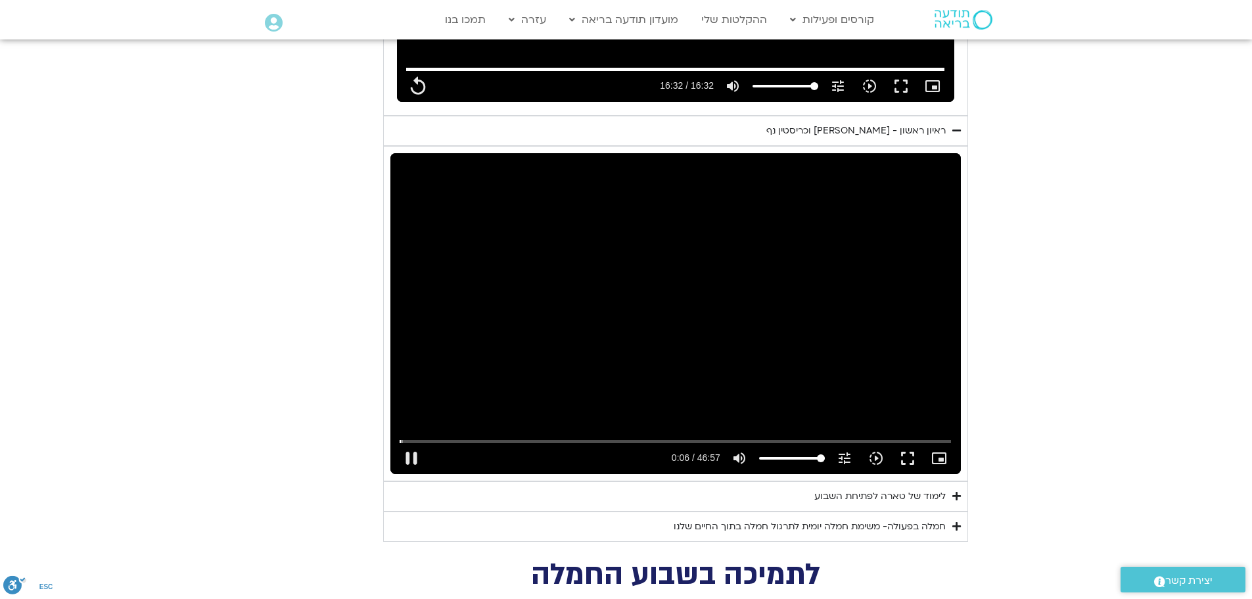
type input "6.982836"
type input "992.52"
type input "7.018434"
type input "992.52"
type input "7.120056"
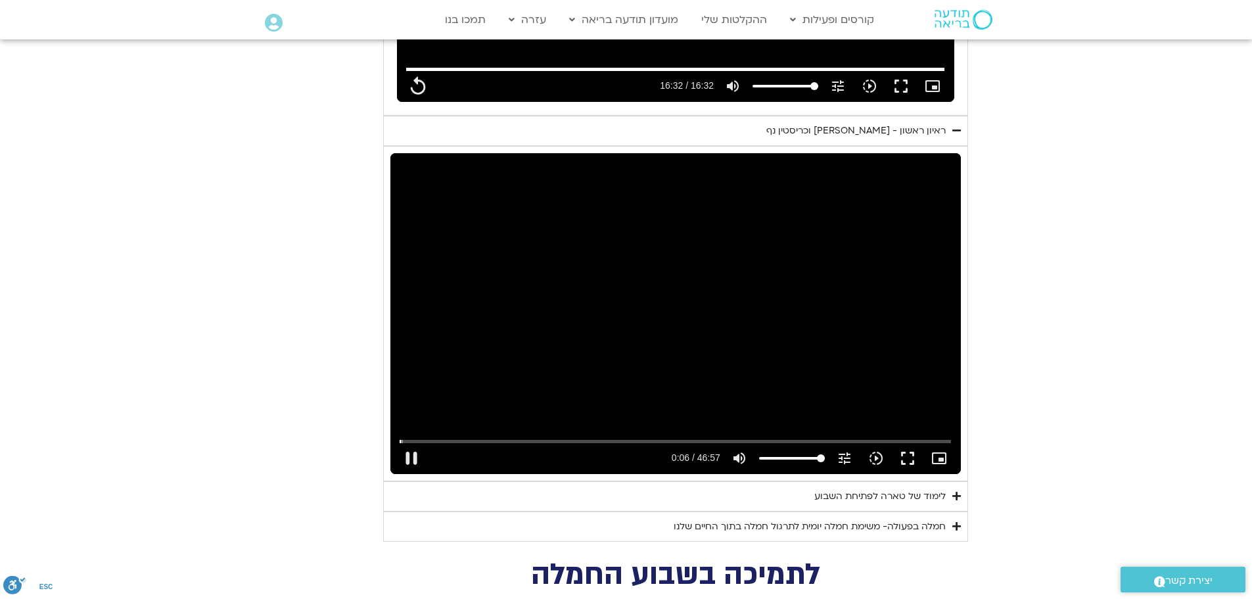
type input "992.52"
type input "7.258215"
type input "992.52"
type input "7.397717"
type input "992.52"
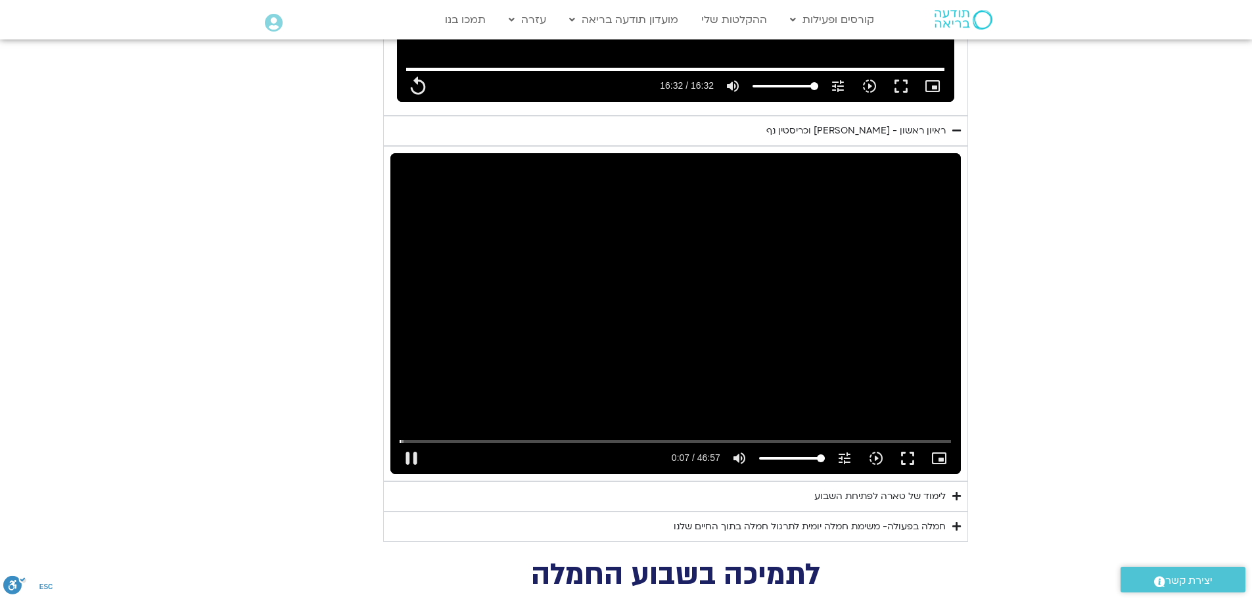
type input "7.53072"
type input "992.52"
type input "7.663573"
type input "992.52"
type input "7.795337"
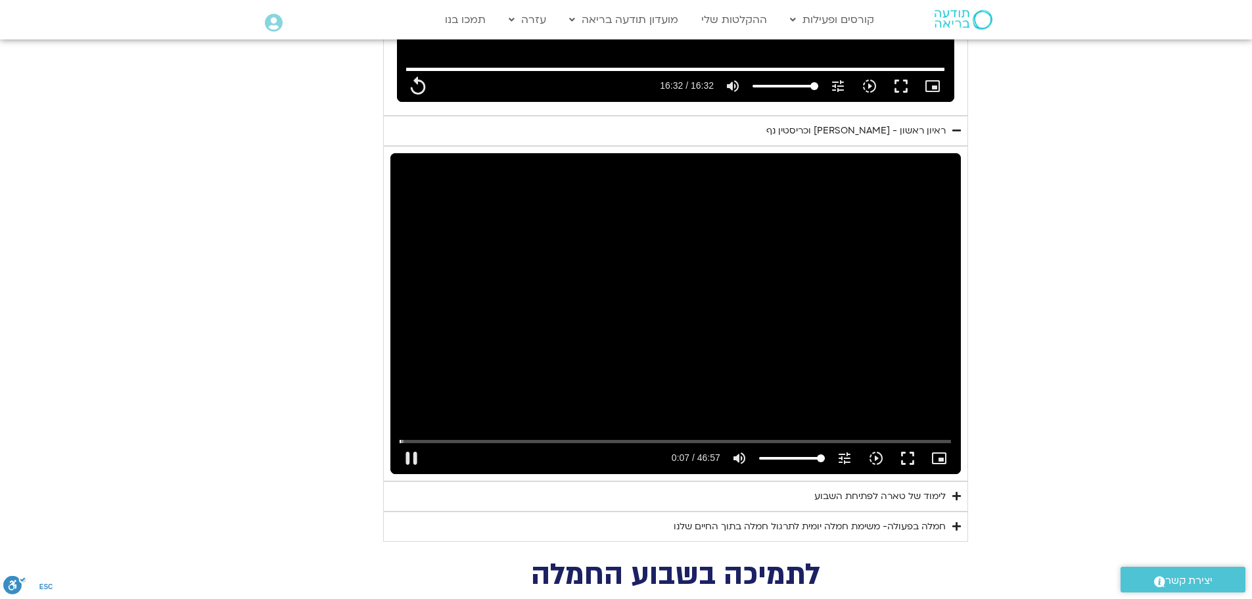
type input "992.52"
type input "7.92563"
type input "992.52"
type input "8.057143"
type input "992.52"
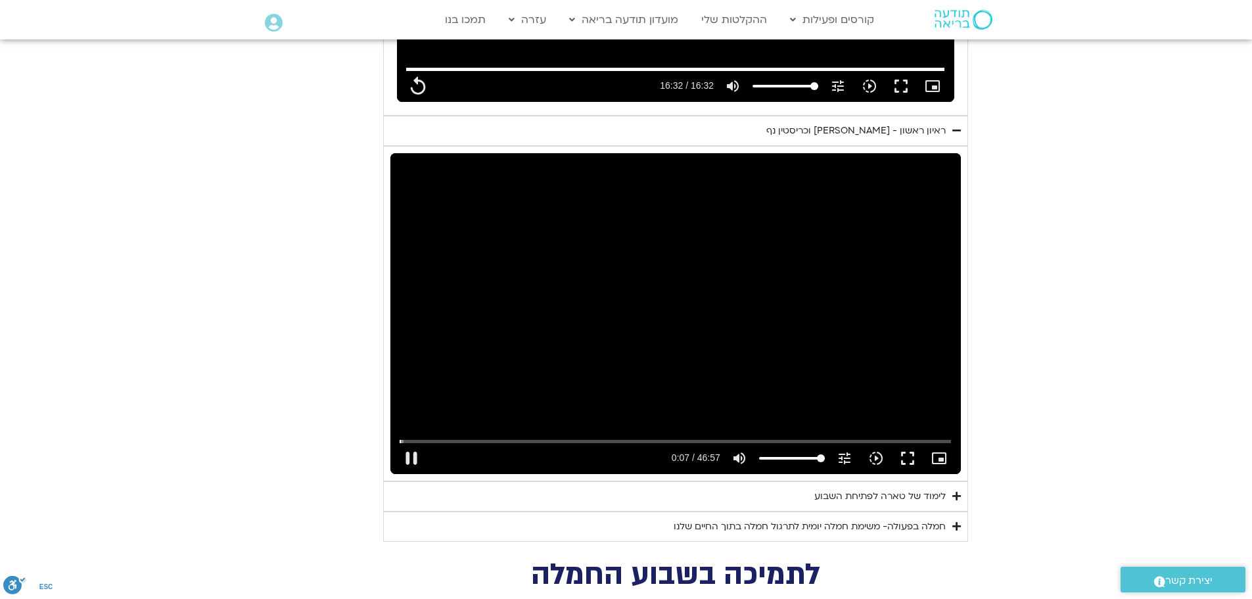
type input "8.186049"
type input "992.52"
type input "8.31738"
type input "992.52"
type input "8.444851"
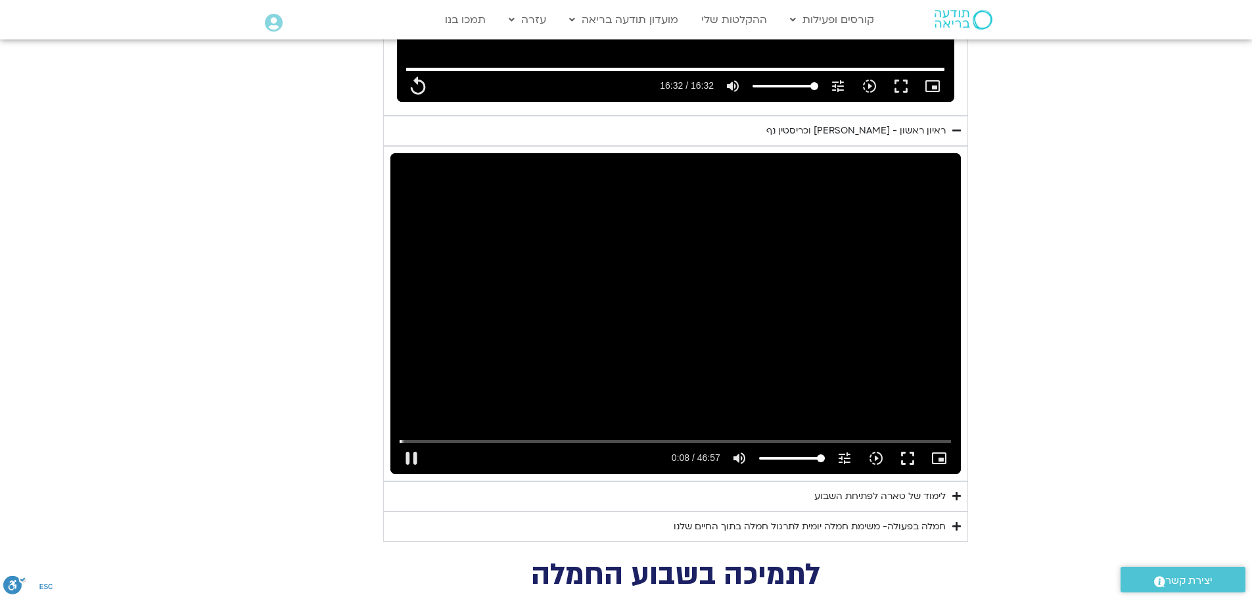
type input "992.52"
type input "8.575681"
type input "992.52"
type input "8.815949"
type input "992.52"
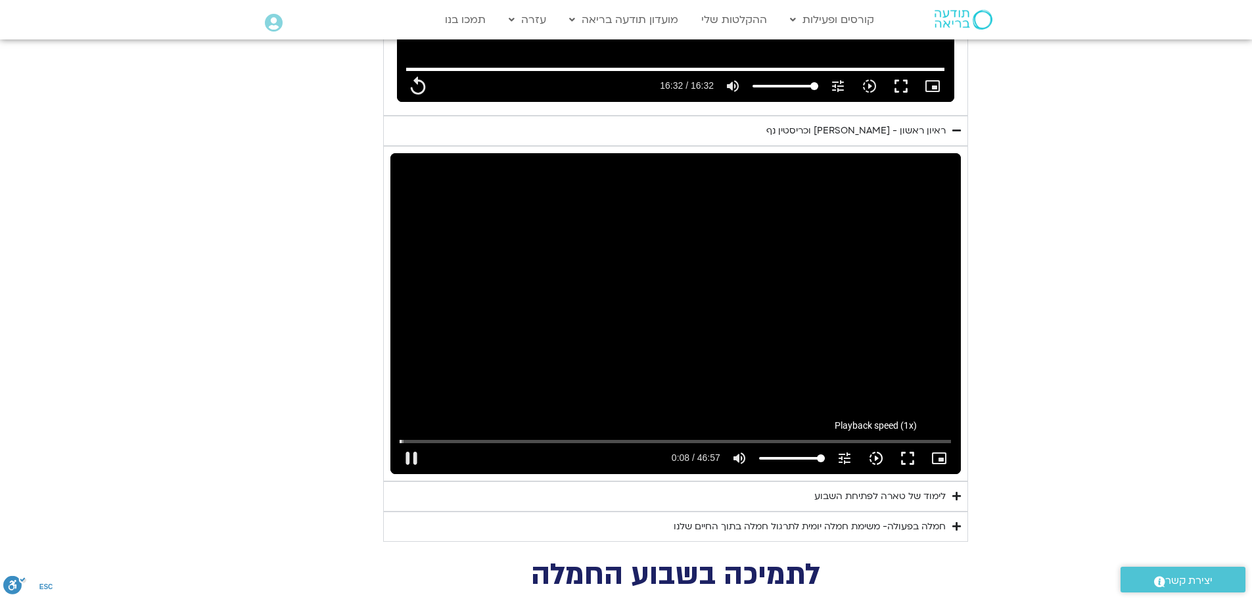
type input "8.949264"
type input "992.52"
type input "9.082547"
type input "992.52"
type input "9.232362"
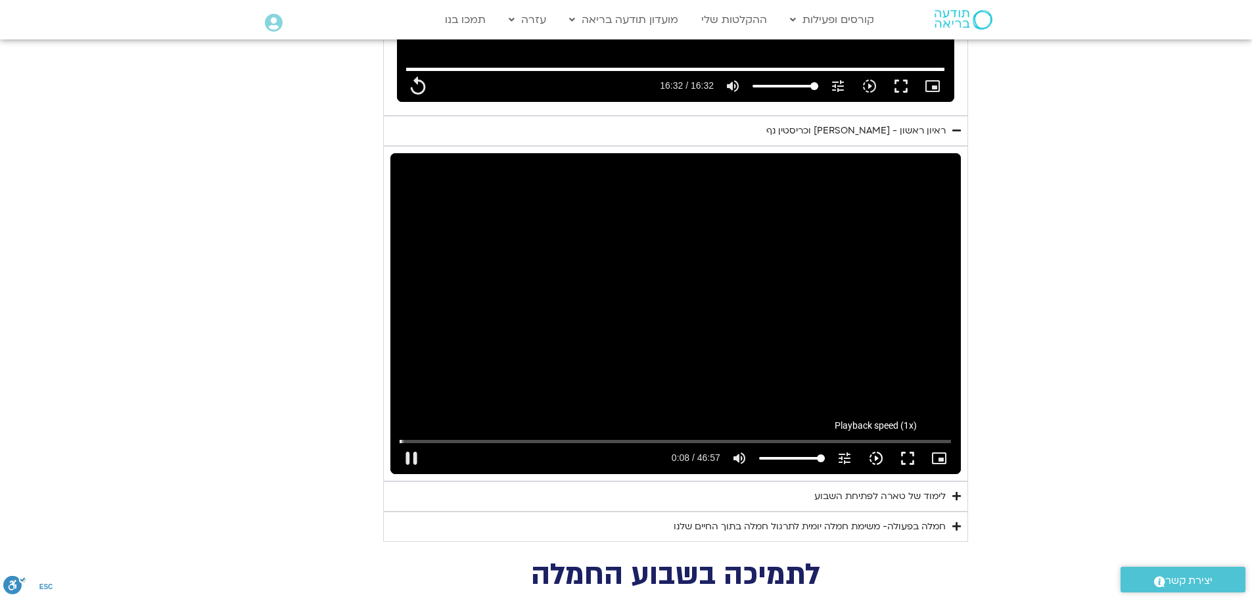
type input "992.52"
type input "9.332356"
type input "992.52"
type input "9.374213"
type input "992.52"
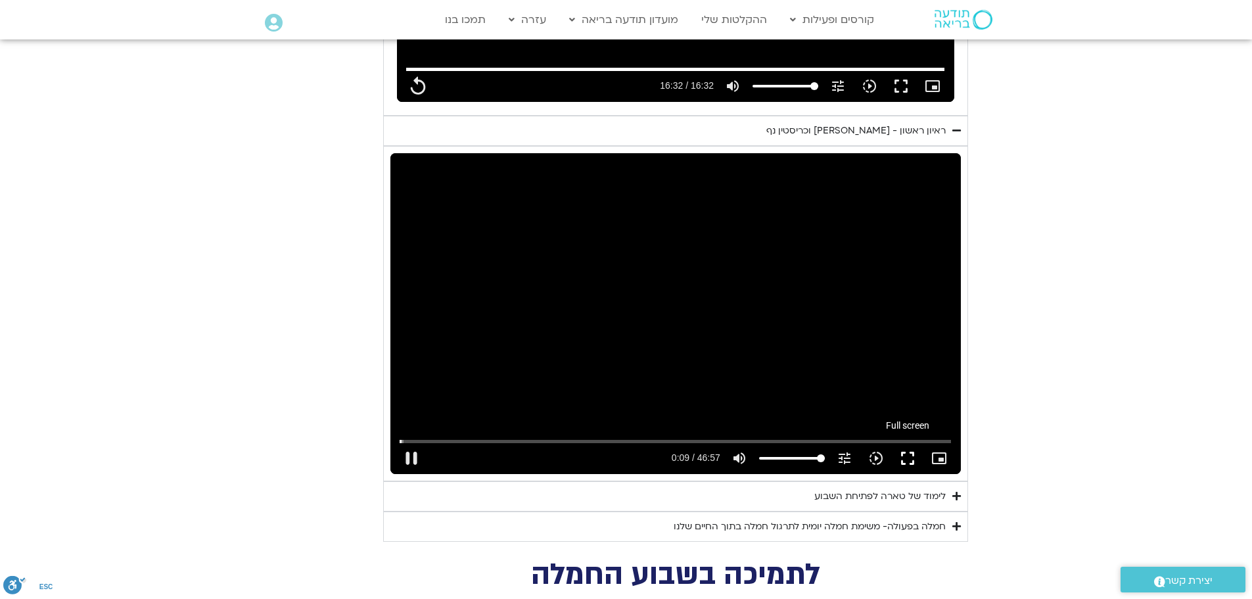
type input "9.615845"
type input "992.52"
type input "9.64908"
type input "992.52"
click at [904, 442] on button "fullscreen" at bounding box center [908, 458] width 32 height 32
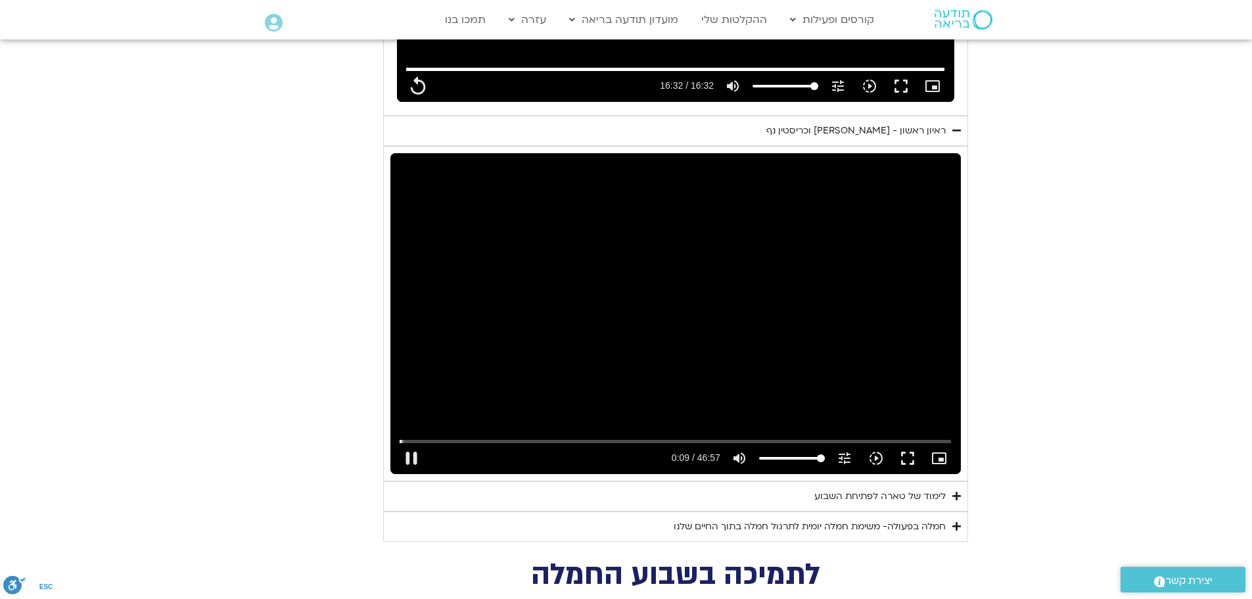
type input "9.924856"
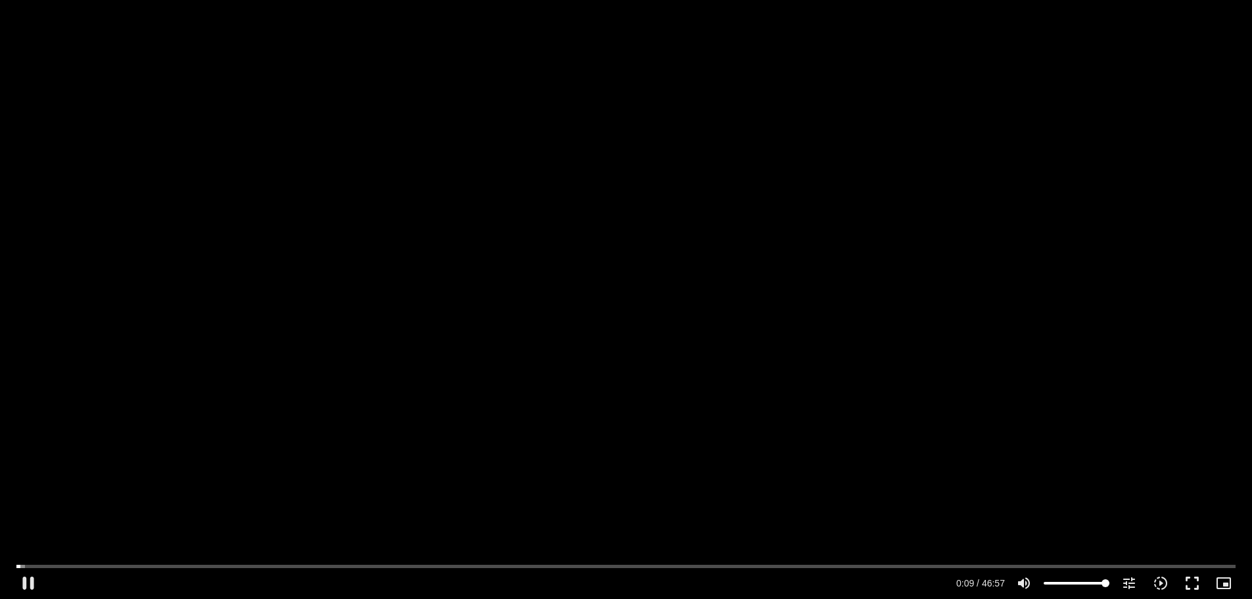
type input "992.52"
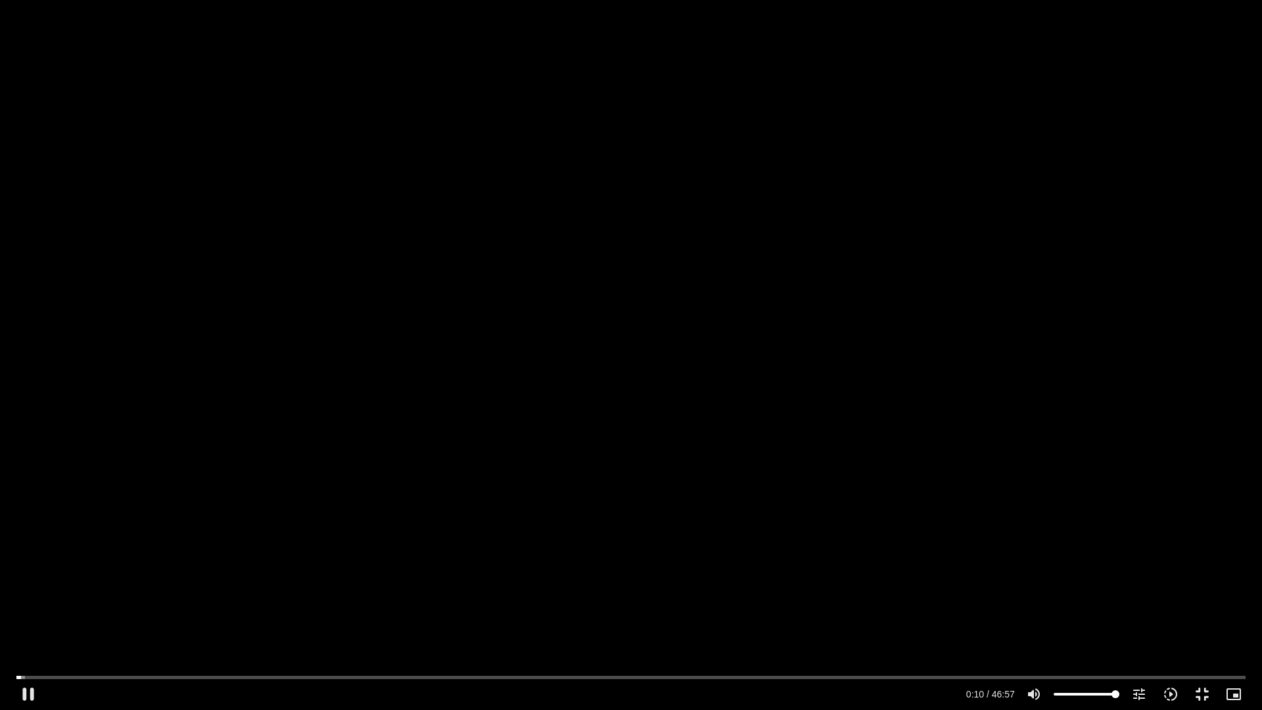
type input "10.124359"
type input "992.52"
type input "10.36989"
type input "992.52"
type input "10.522237"
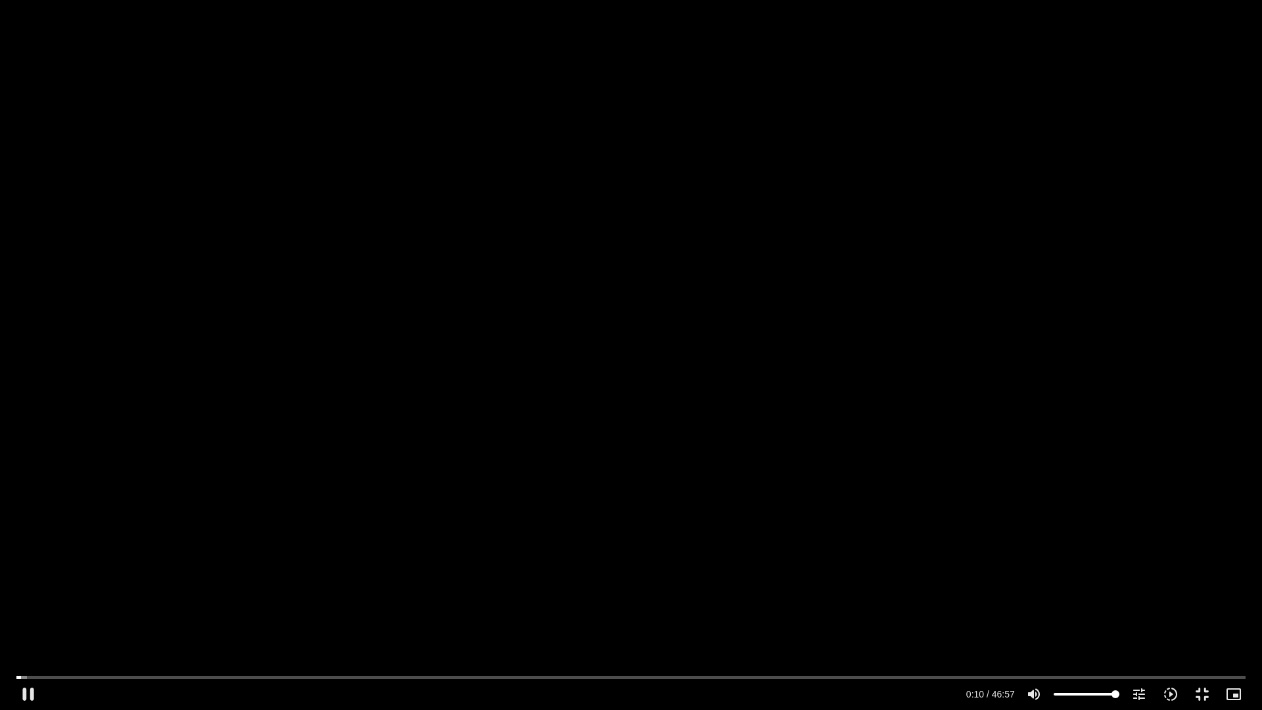
type input "992.52"
type input "10.569325"
type input "992.52"
type input "10.782661"
type input "992.52"
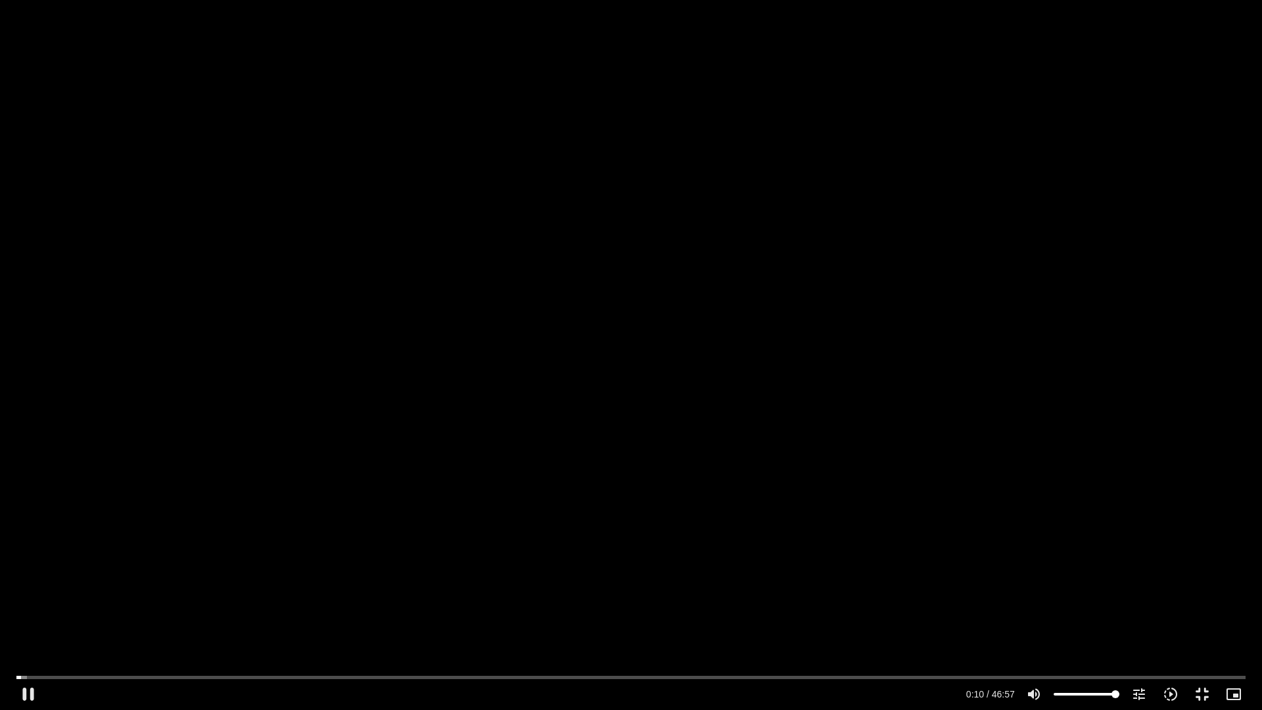
type input "10.918092"
type input "992.52"
type input "11.039132"
type input "992.52"
type input "11.069312"
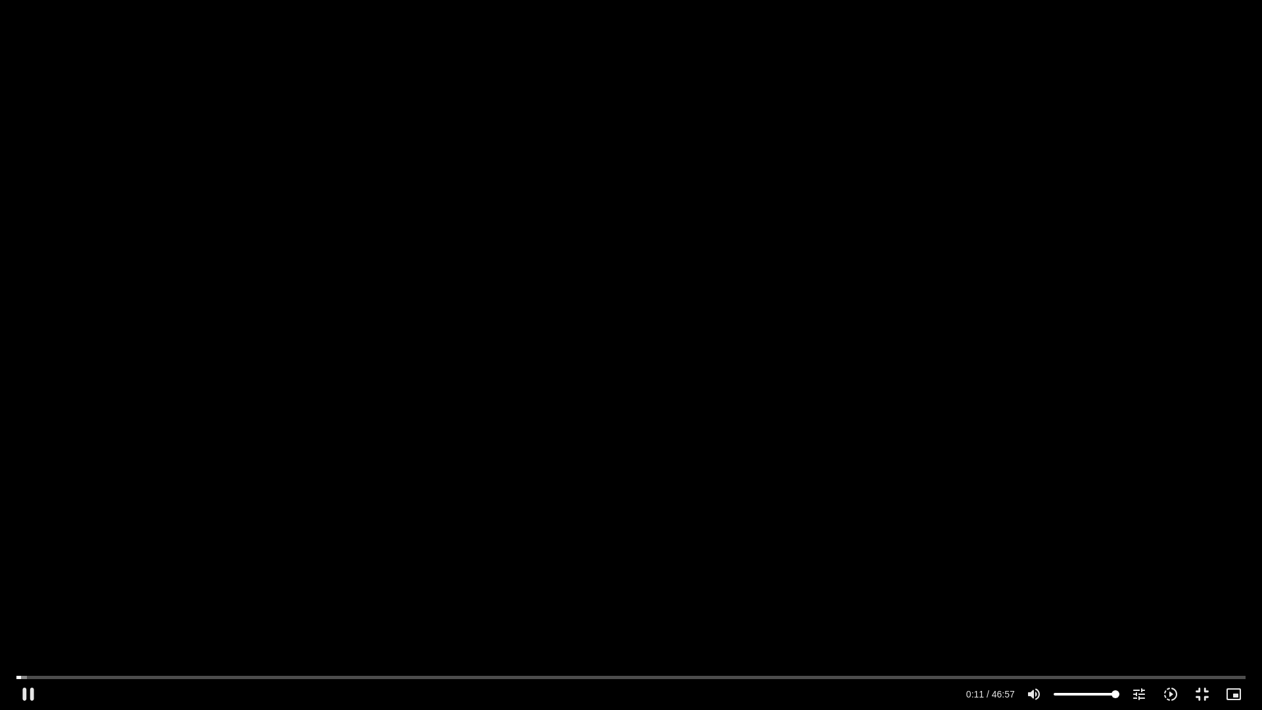
type input "992.52"
type input "11.317955"
type input "992.52"
type input "11.450244"
type input "992.52"
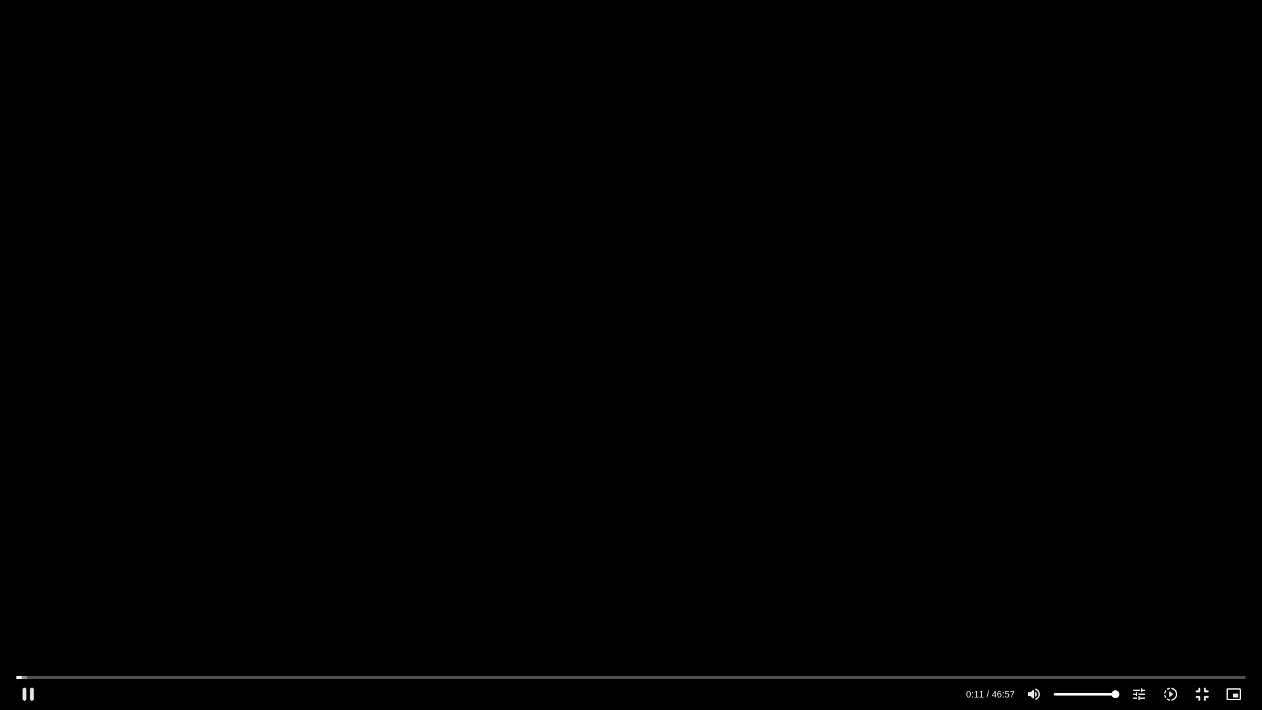
type input "11.567376"
type input "992.52"
type input "11.719405"
type input "992.52"
type input "11.848899"
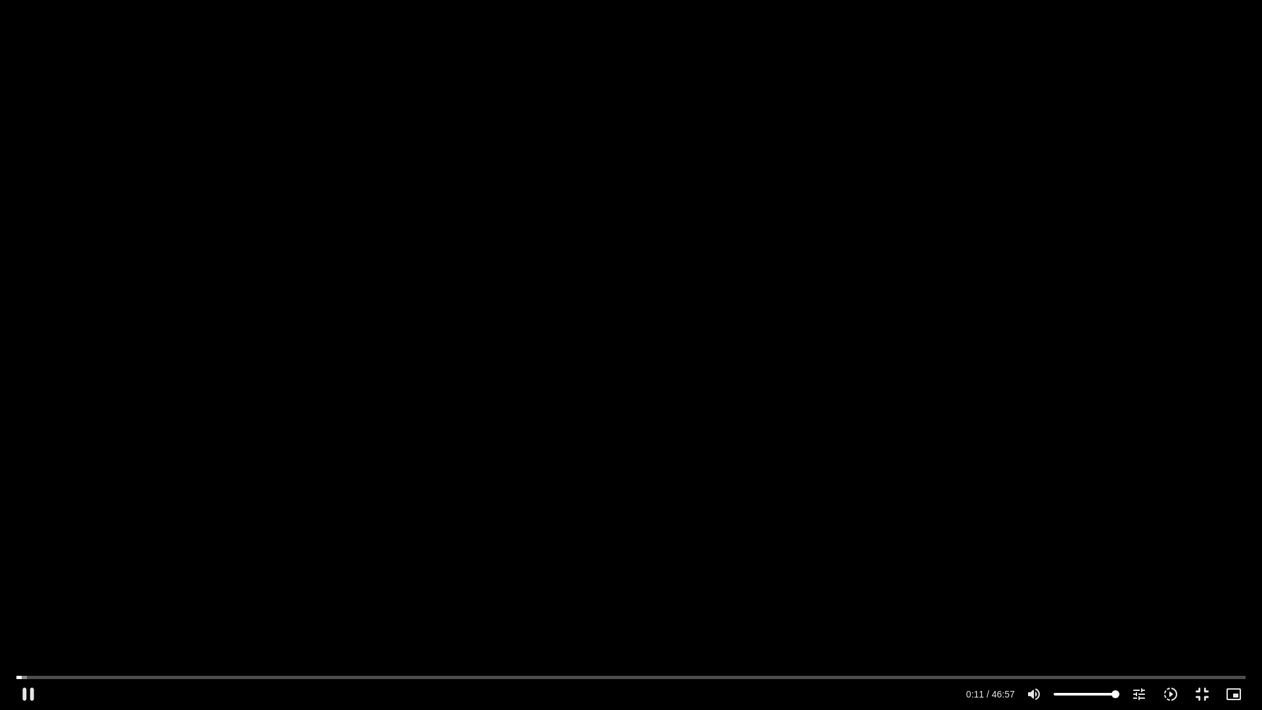
type input "992.52"
type input "11.968055"
type input "992.52"
type input "11.997192"
type input "992.52"
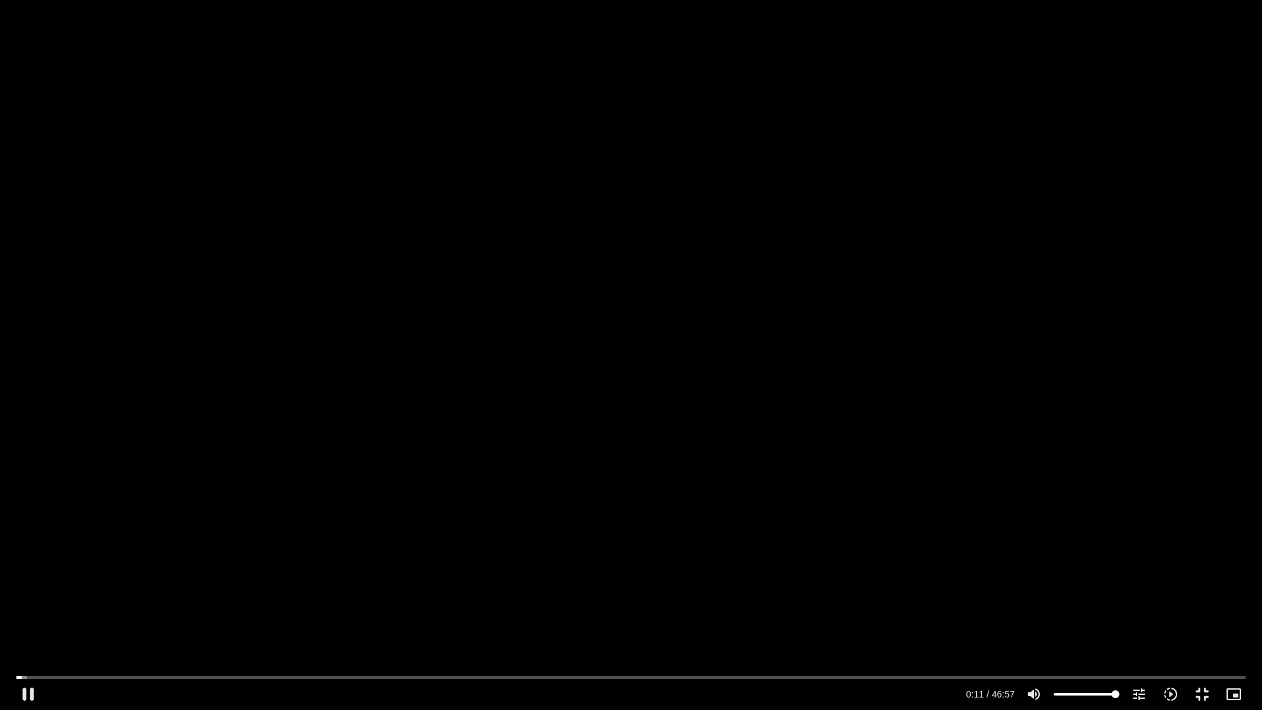
type input "12.12569"
type input "992.52"
type input "12.317286"
type input "992.52"
type input "12.398615"
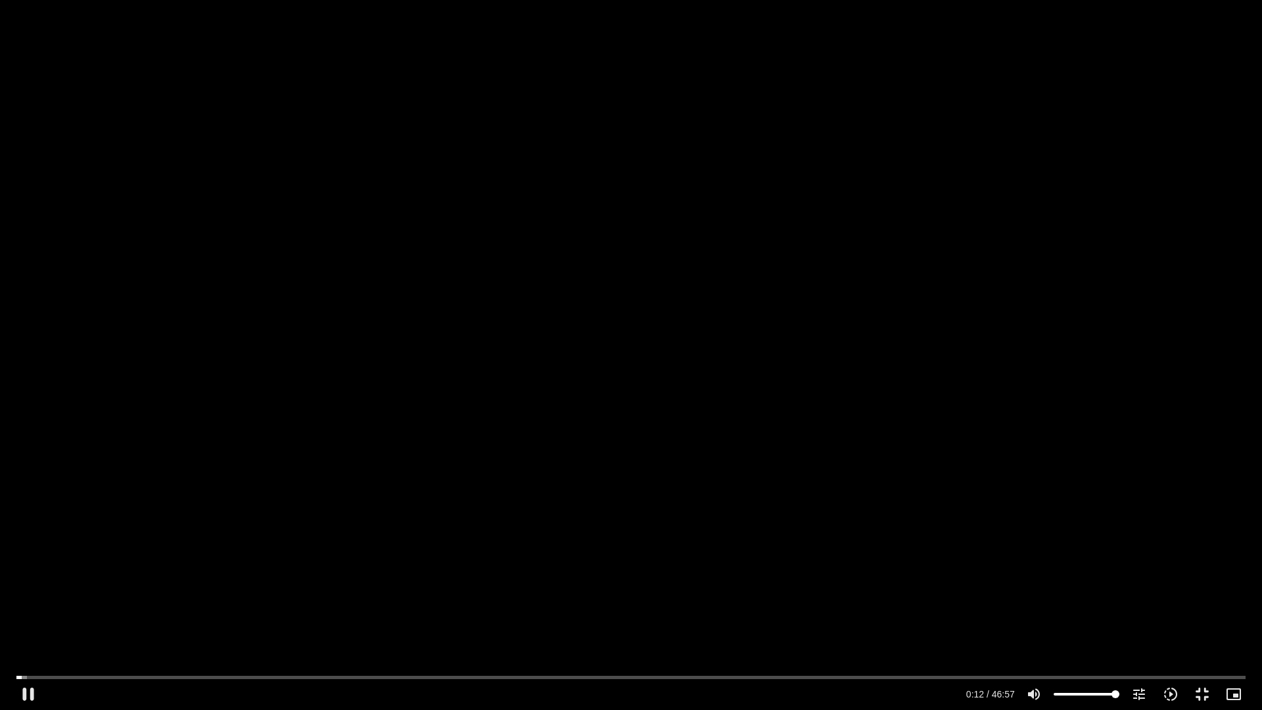
type input "992.52"
type input "12.631949"
type input "992.52"
type input "12.767388"
type input "992.52"
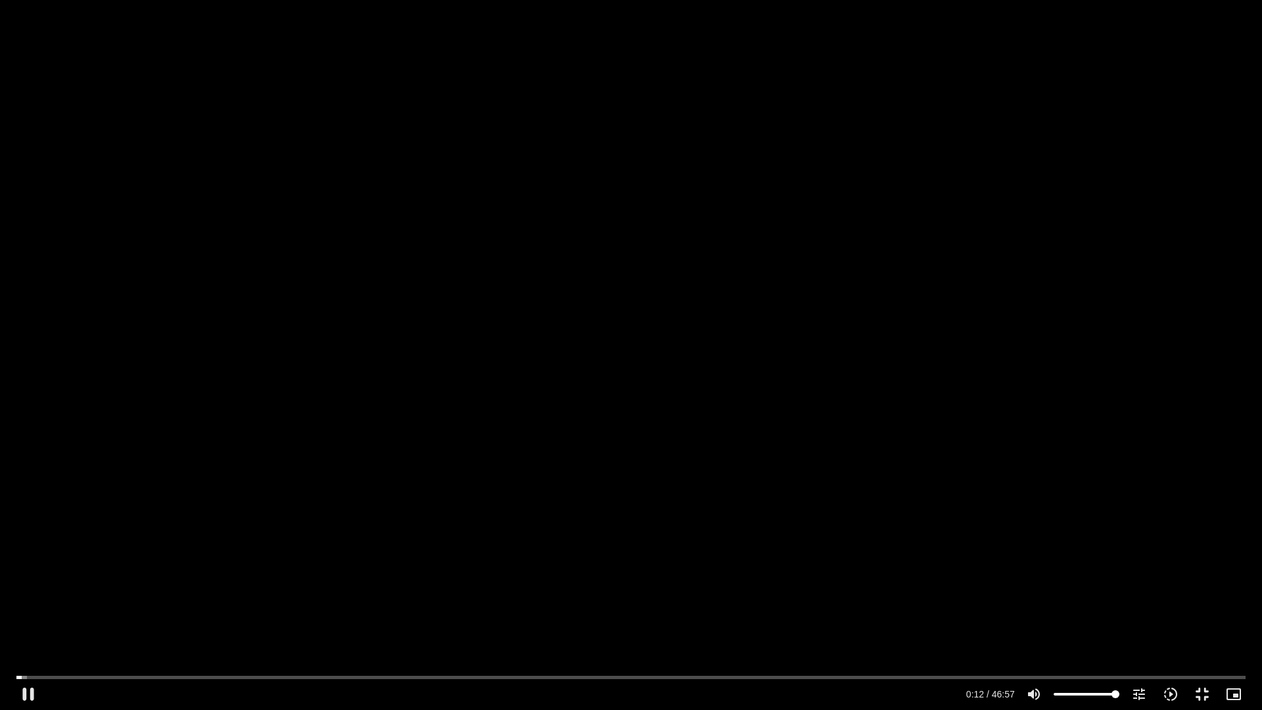
type input "12.901213"
type input "992.52"
type input "13.034945"
type input "992.52"
type input "13.168468"
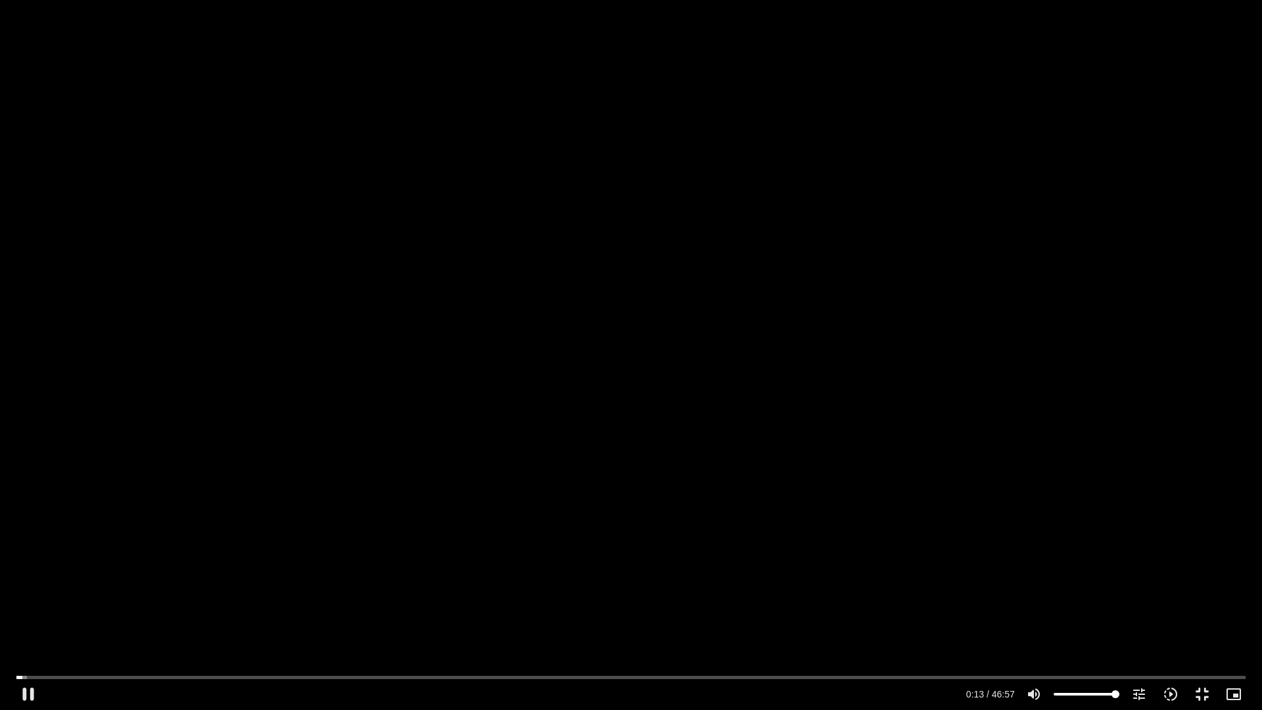
type input "992.52"
type input "13.30052"
type input "992.52"
type input "13.436971"
type input "992.52"
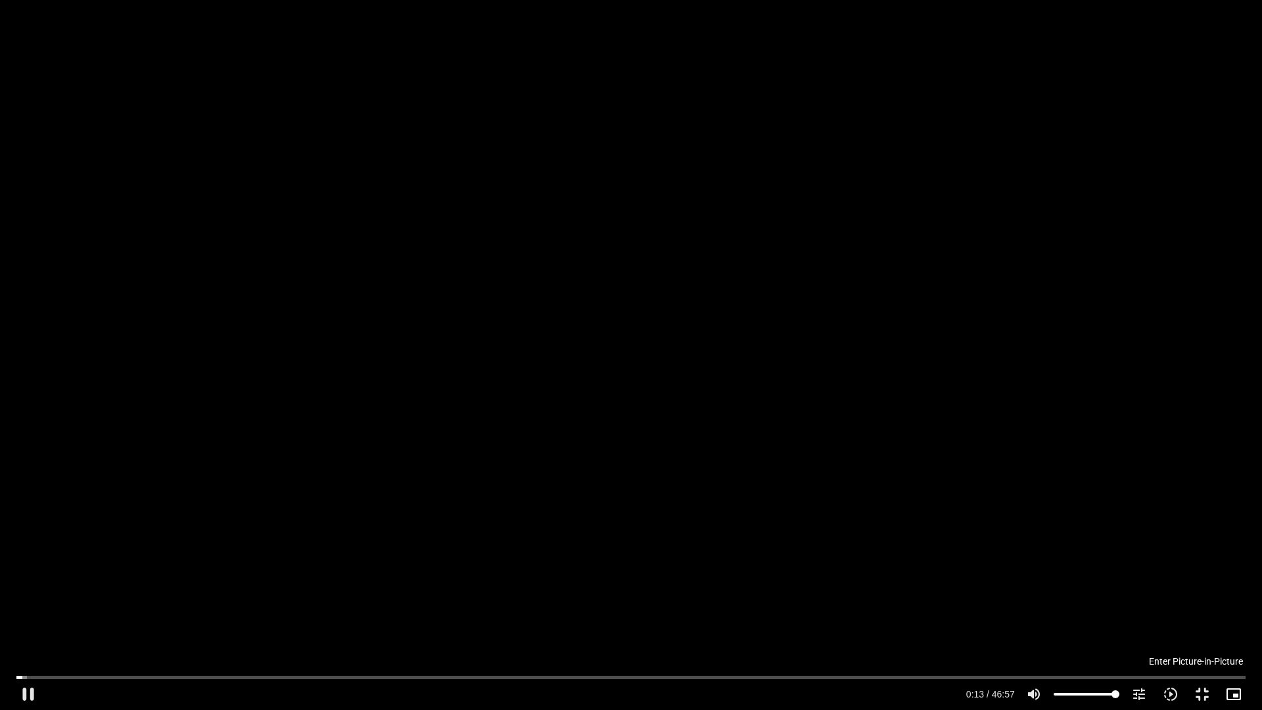
type input "13.584676"
click at [1199, 693] on button "fullscreen_exit" at bounding box center [1202, 694] width 32 height 32
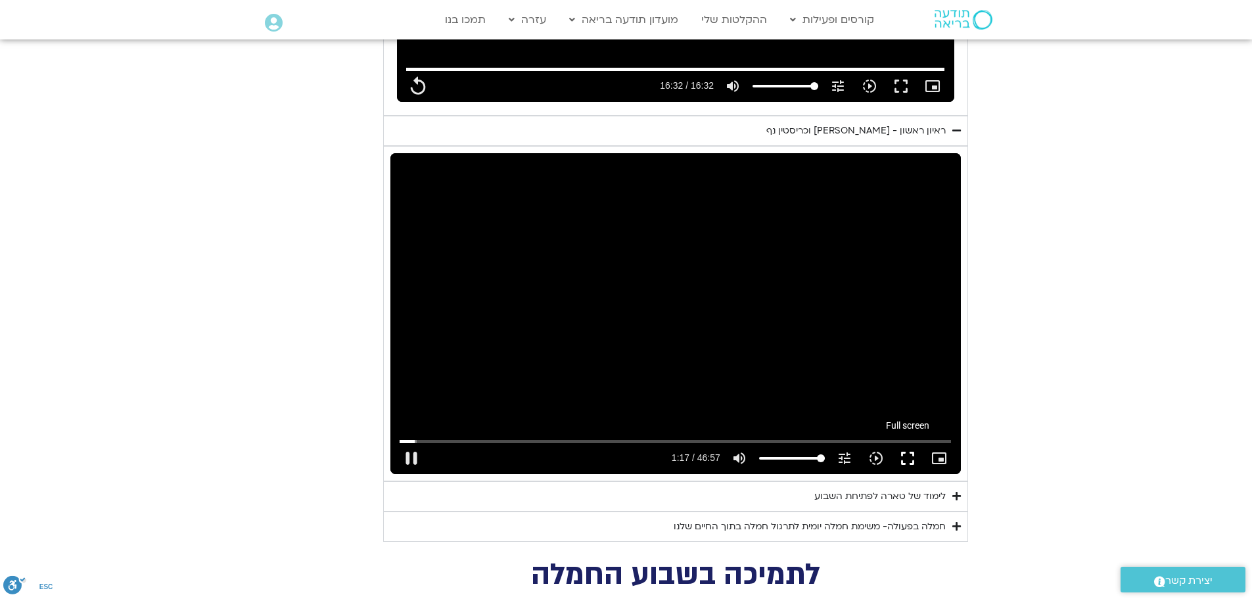
click at [906, 442] on button "fullscreen" at bounding box center [908, 458] width 32 height 32
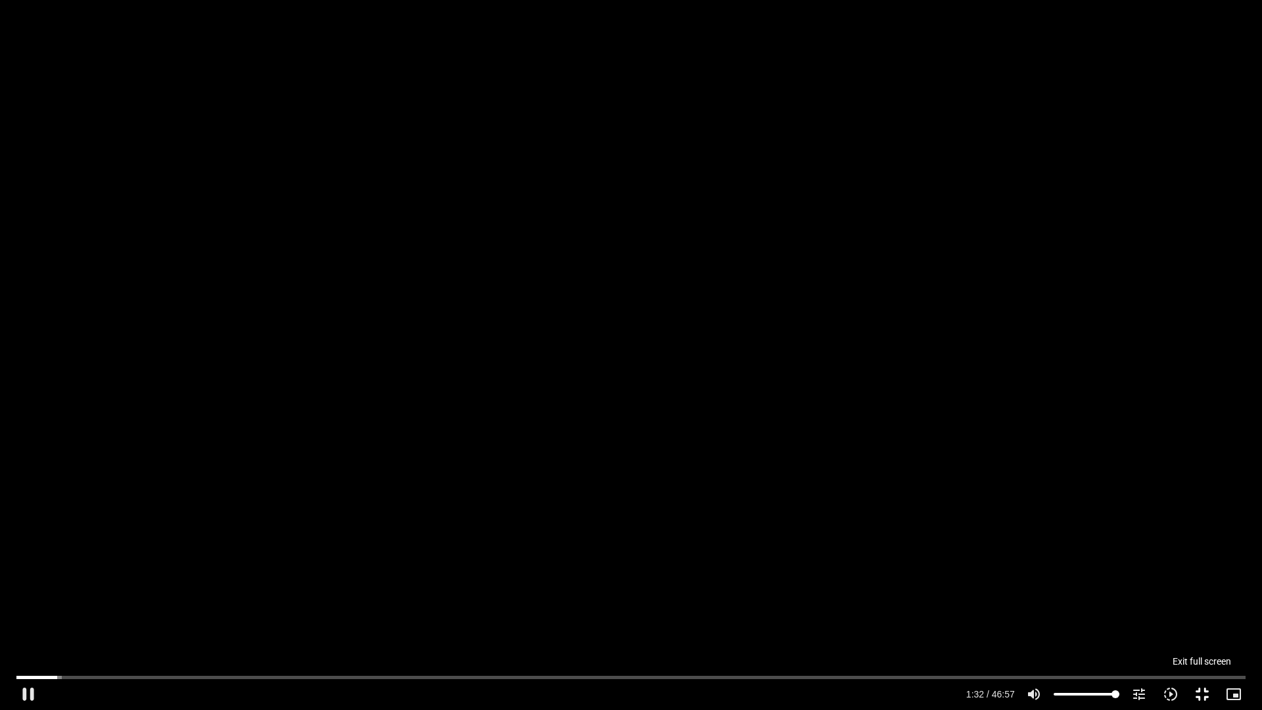
click at [1199, 694] on button "fullscreen_exit" at bounding box center [1202, 694] width 32 height 32
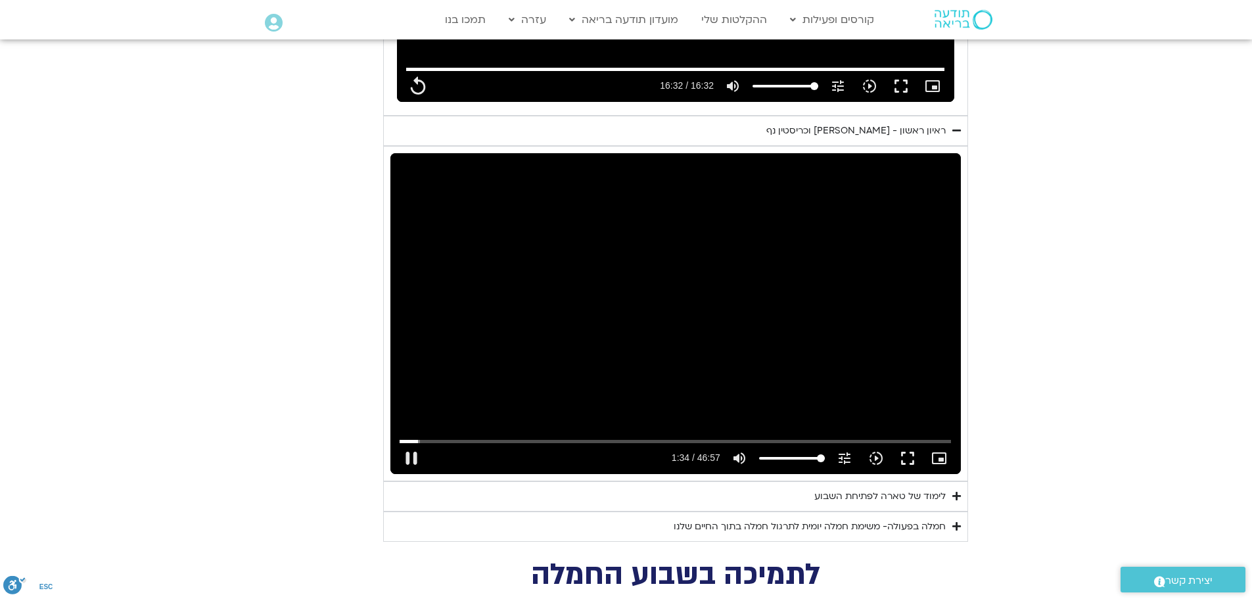
click at [691, 279] on div "Skip Ad 44:55 pause 1:34 / 46:57 volume_up Mute tune Resolution Auto 720p slow_…" at bounding box center [675, 313] width 570 height 321
